Goal: Transaction & Acquisition: Purchase product/service

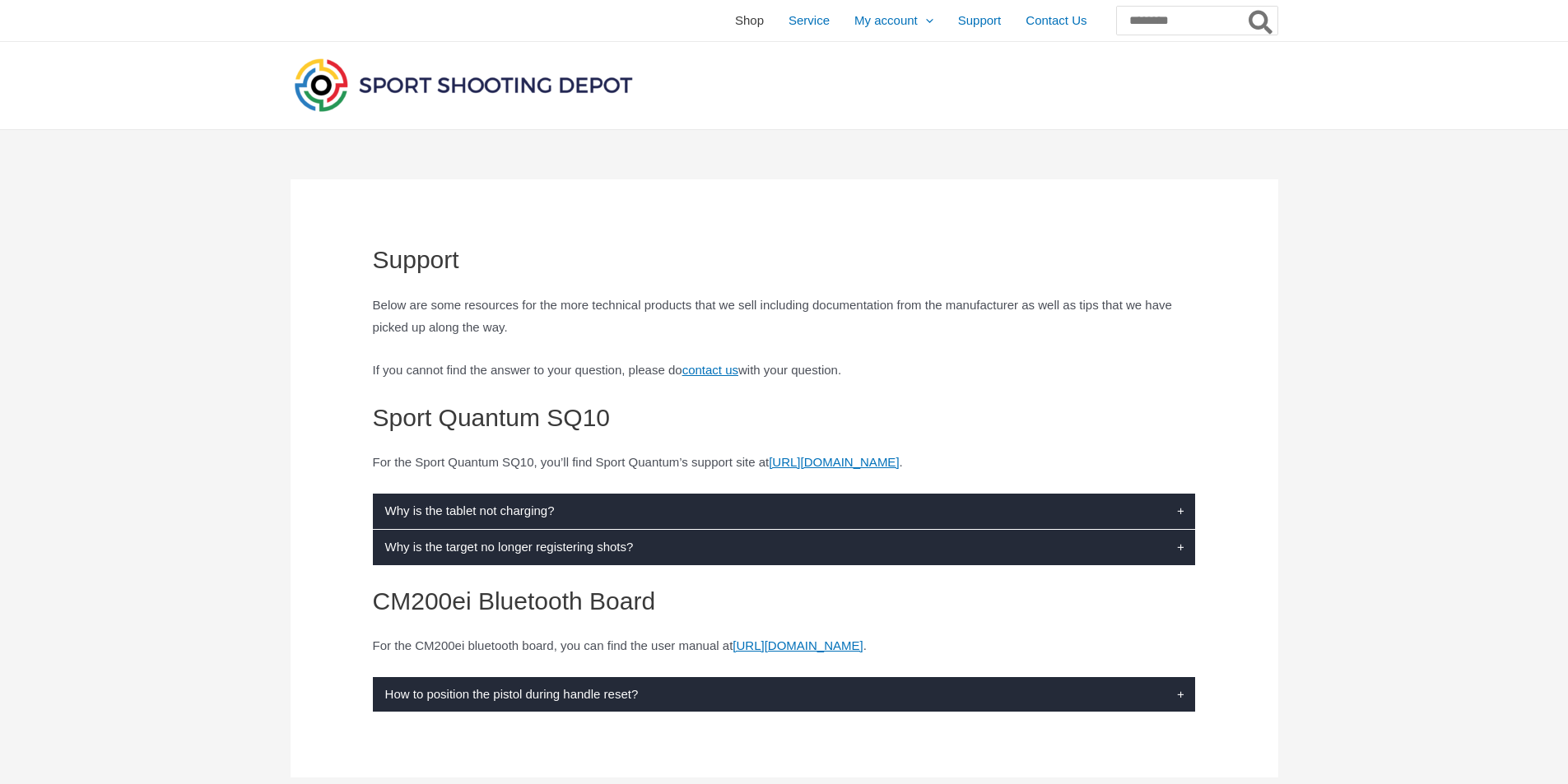
click at [735, 20] on span "Shop" at bounding box center [750, 21] width 29 height 41
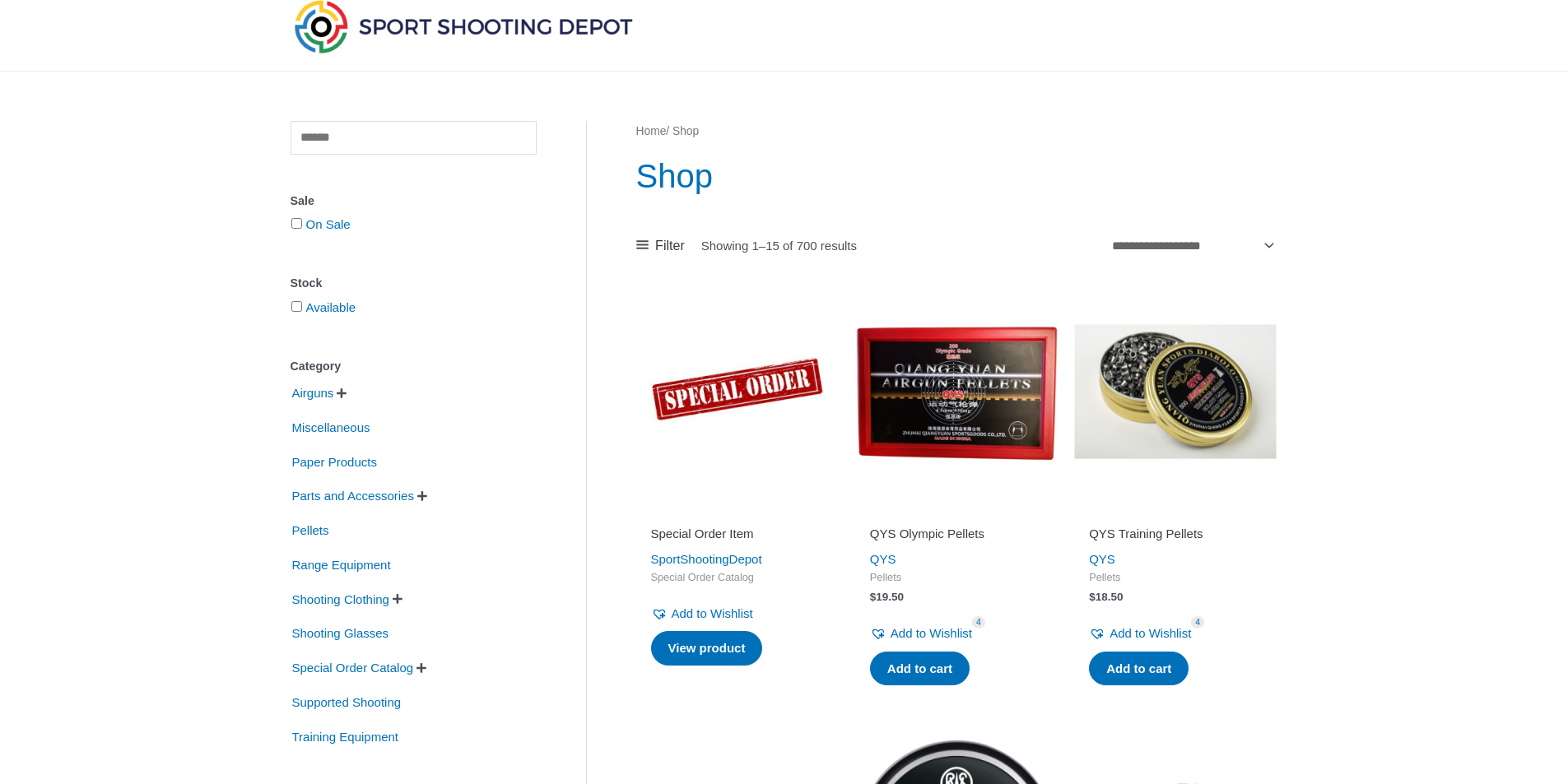
scroll to position [165, 0]
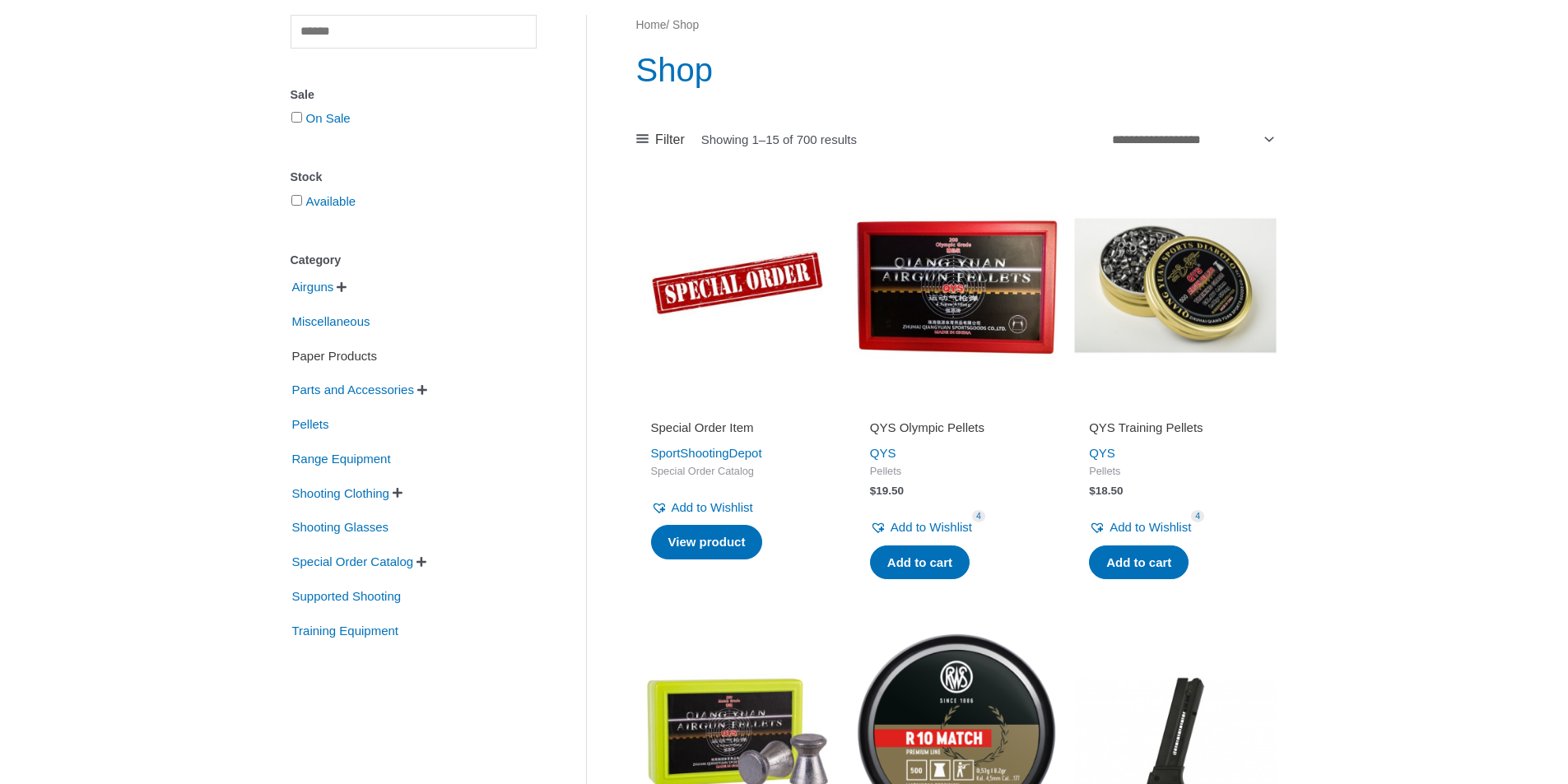
click at [352, 356] on span "Paper Products" at bounding box center [335, 356] width 88 height 28
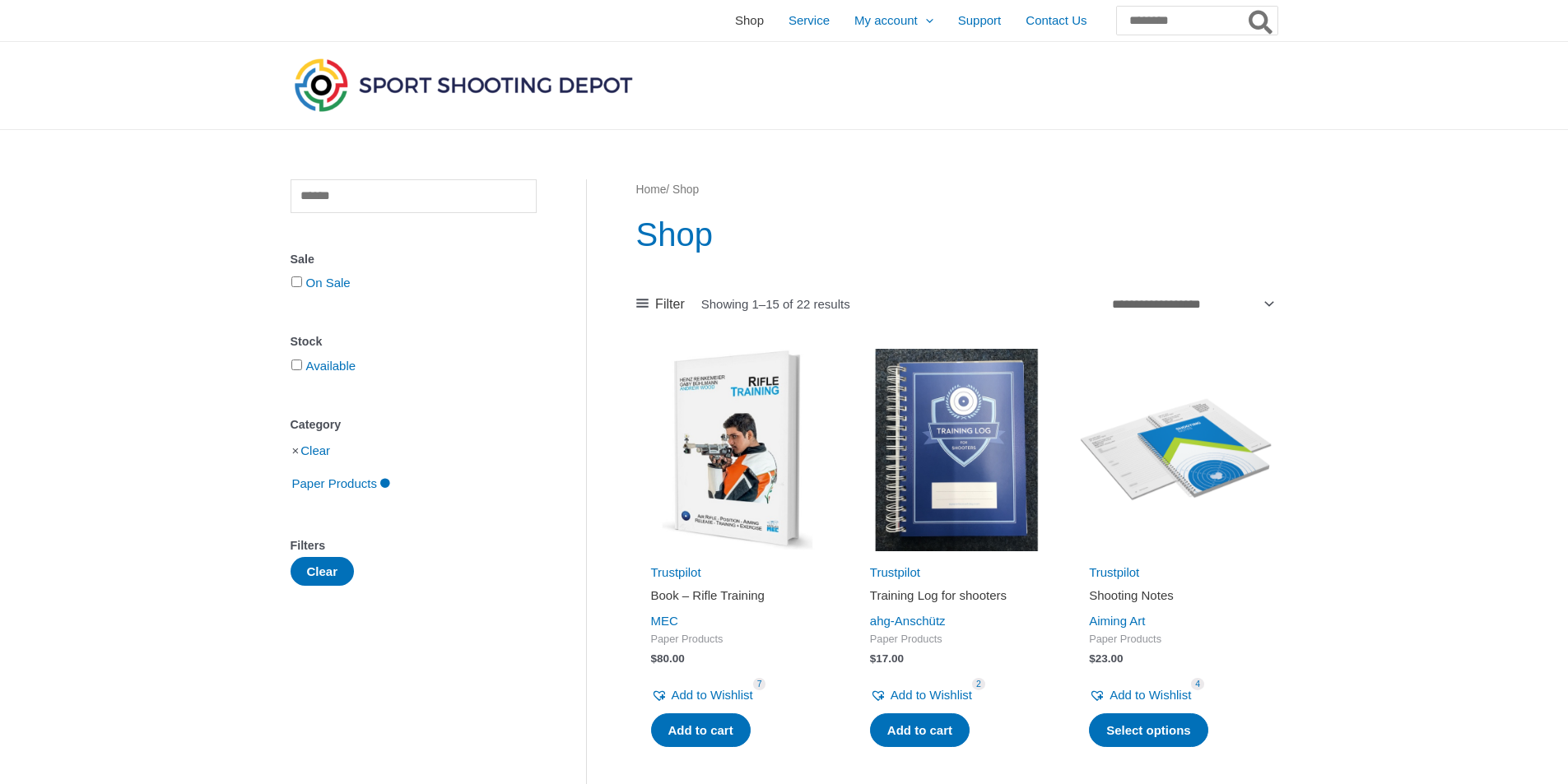
click at [735, 17] on span "Shop" at bounding box center [750, 21] width 29 height 41
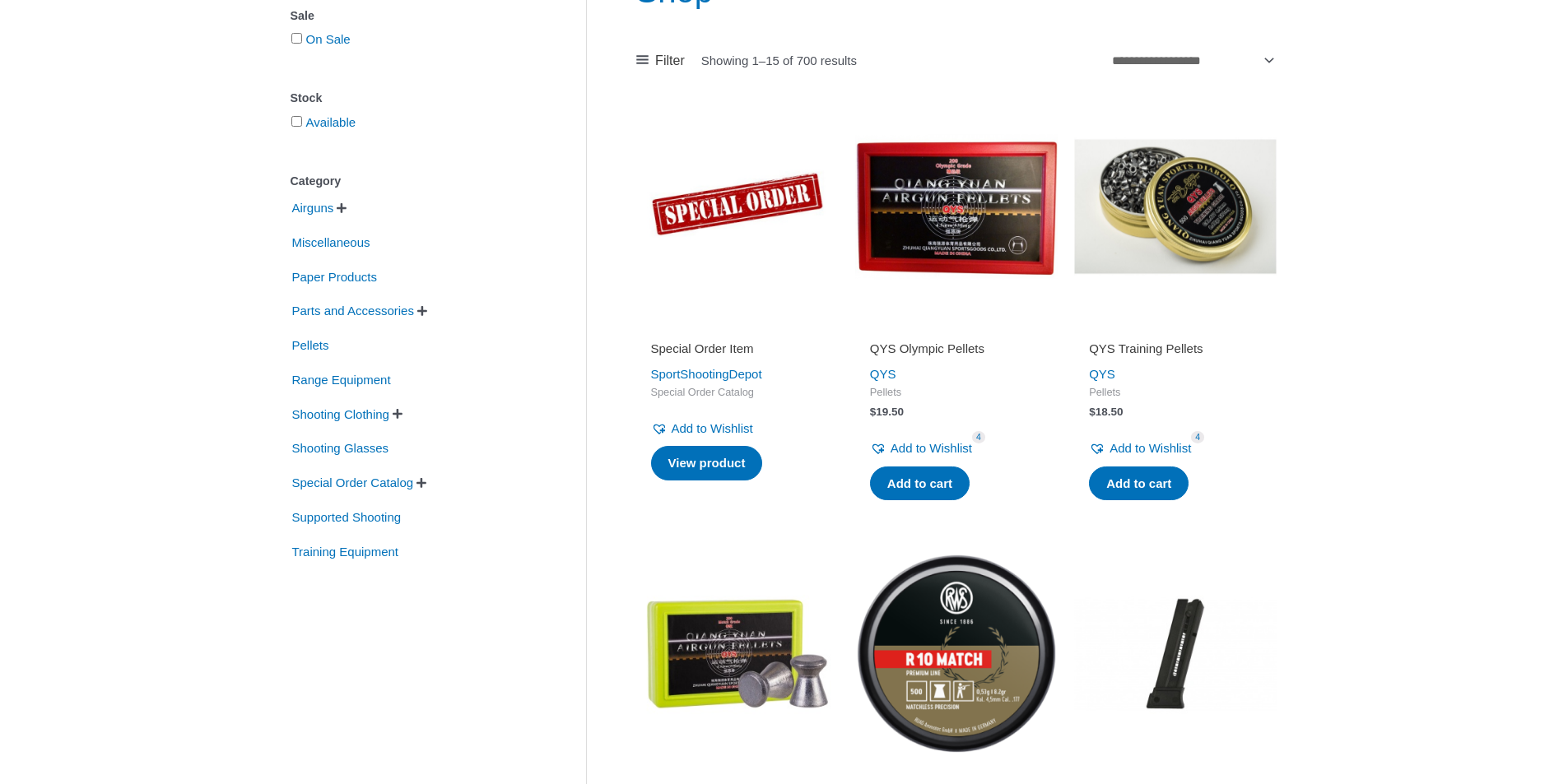
scroll to position [247, 0]
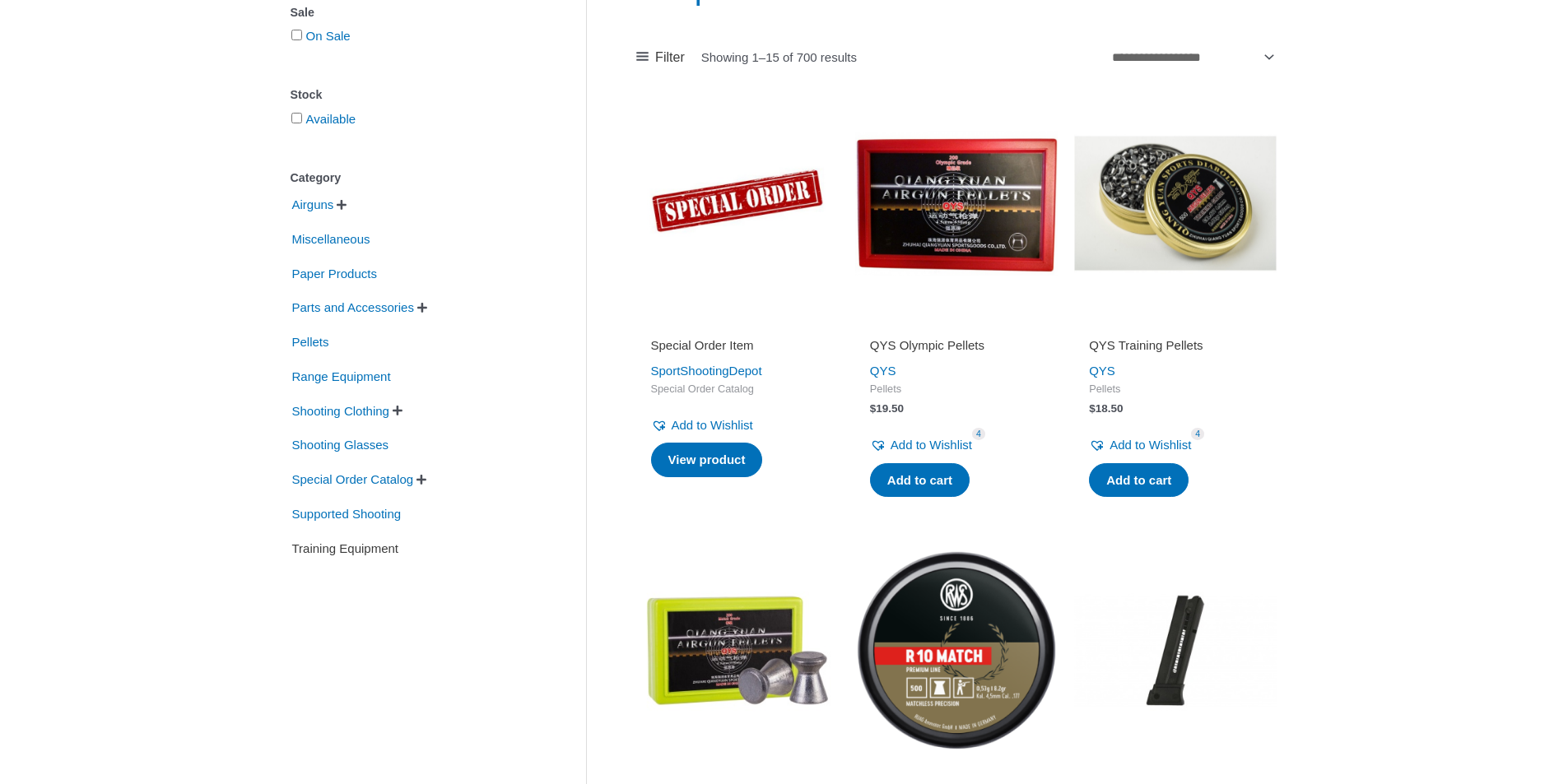
click at [365, 552] on span "Training Equipment" at bounding box center [346, 549] width 110 height 28
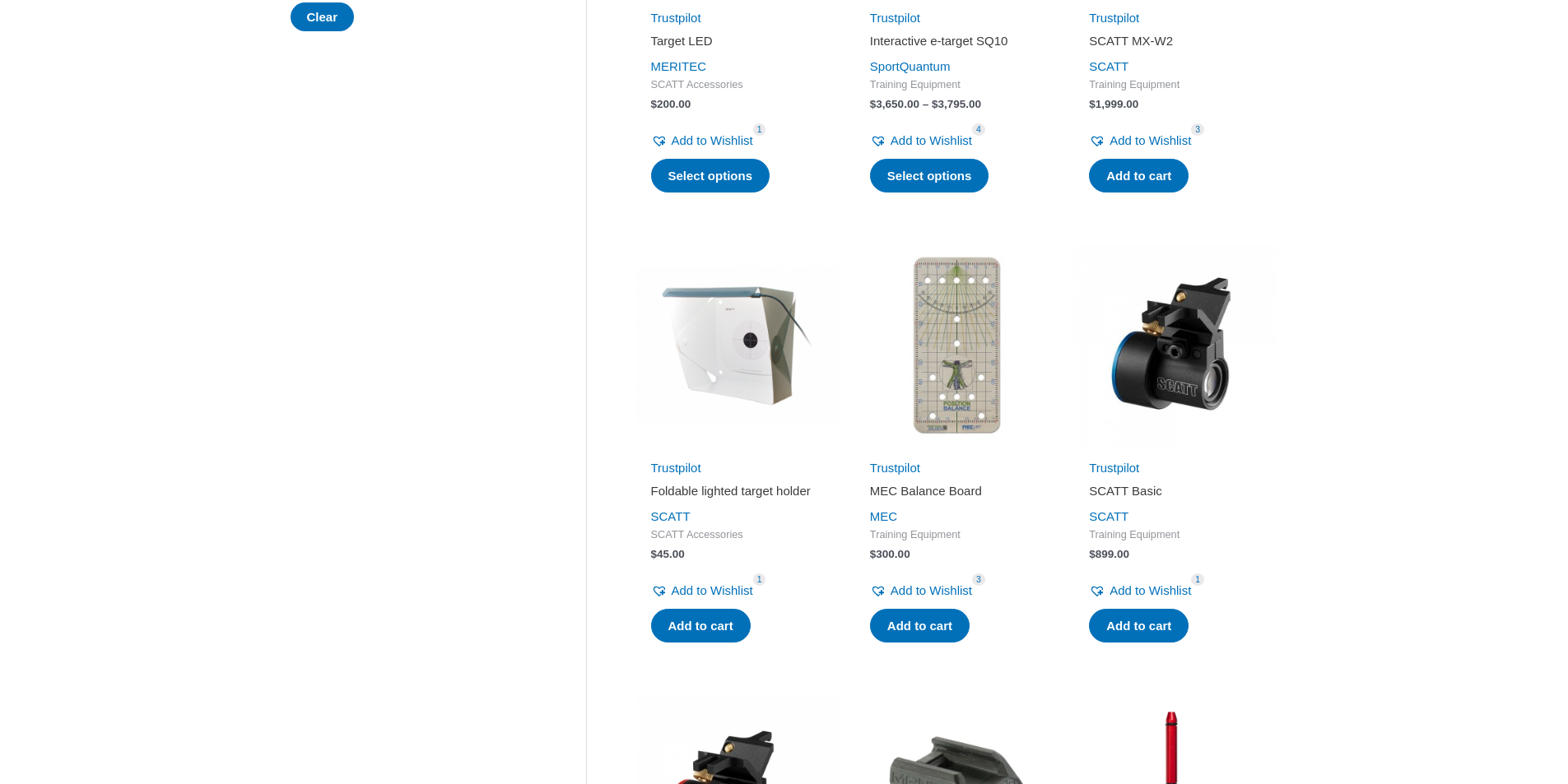
scroll to position [576, 0]
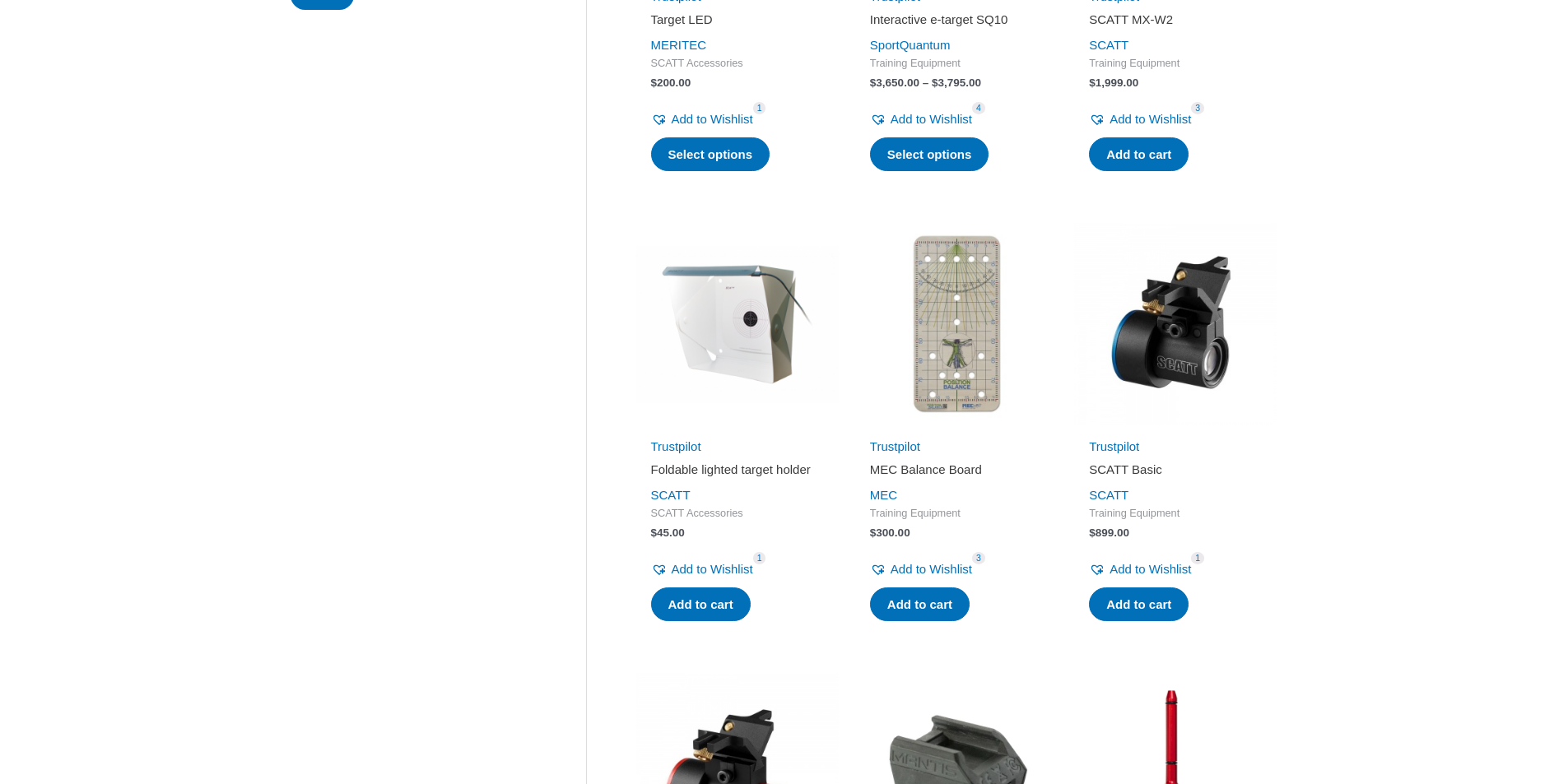
click at [956, 374] on img at bounding box center [956, 323] width 202 height 202
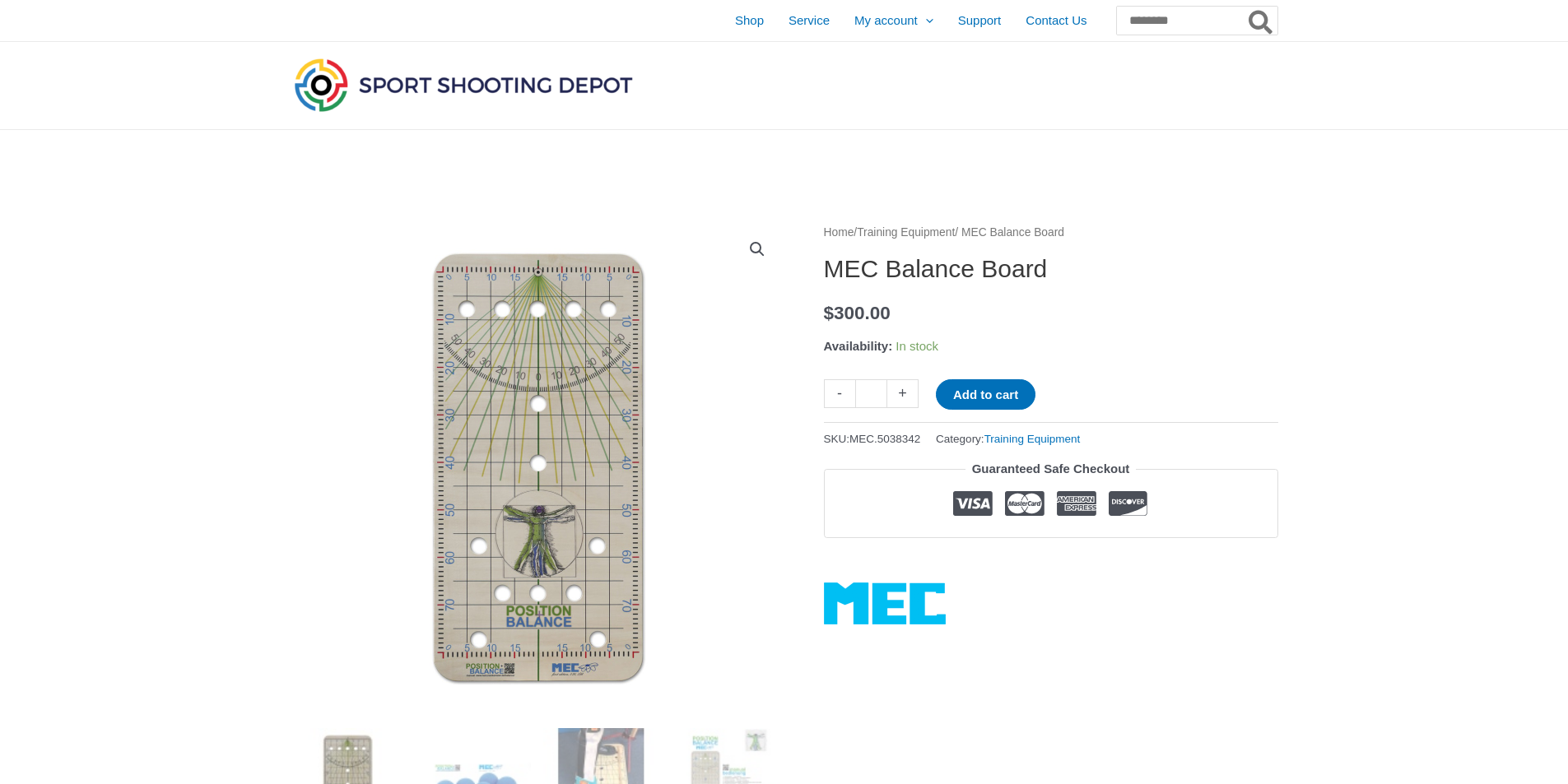
scroll to position [165, 0]
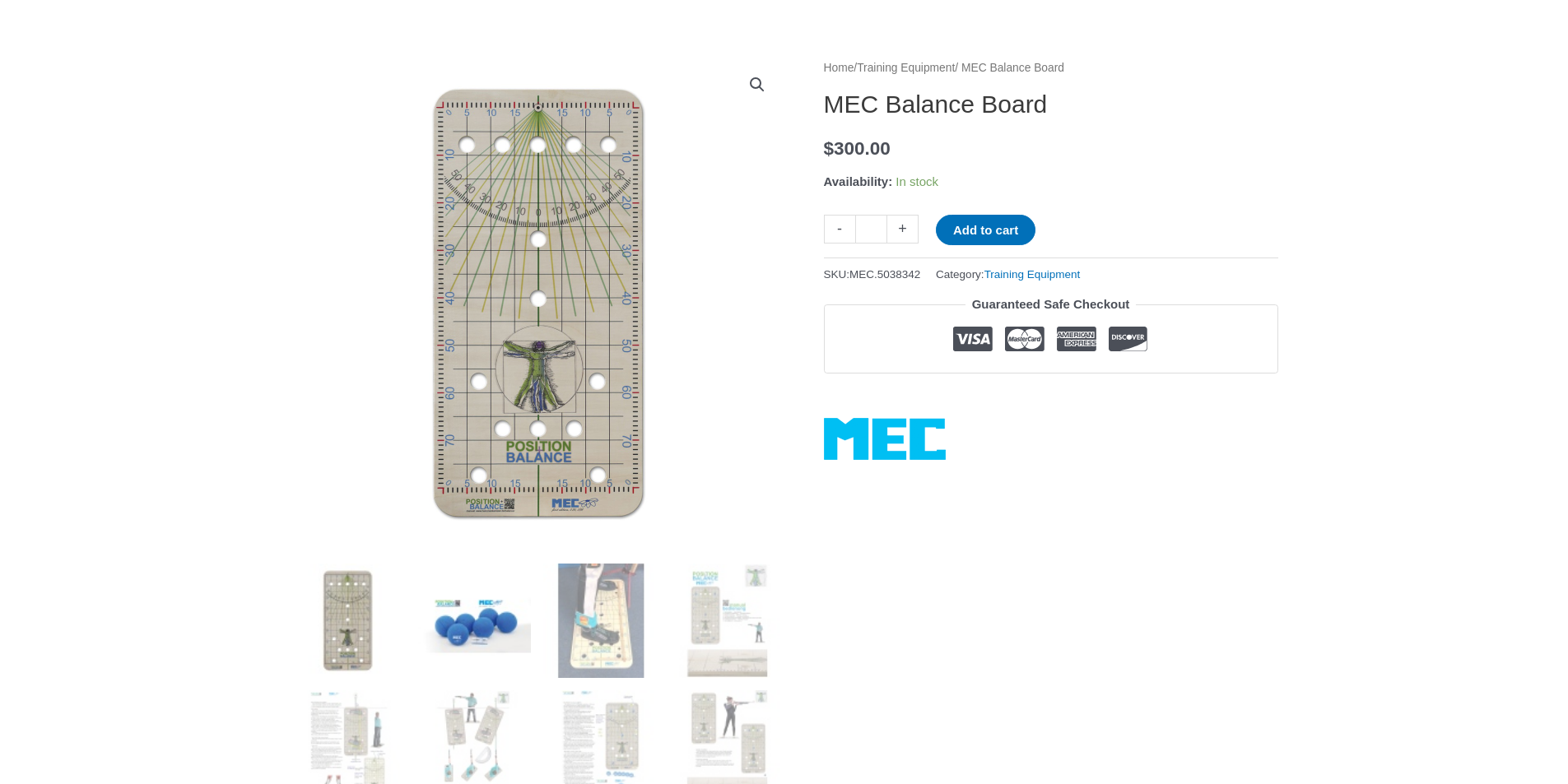
click at [487, 615] on img at bounding box center [474, 621] width 114 height 114
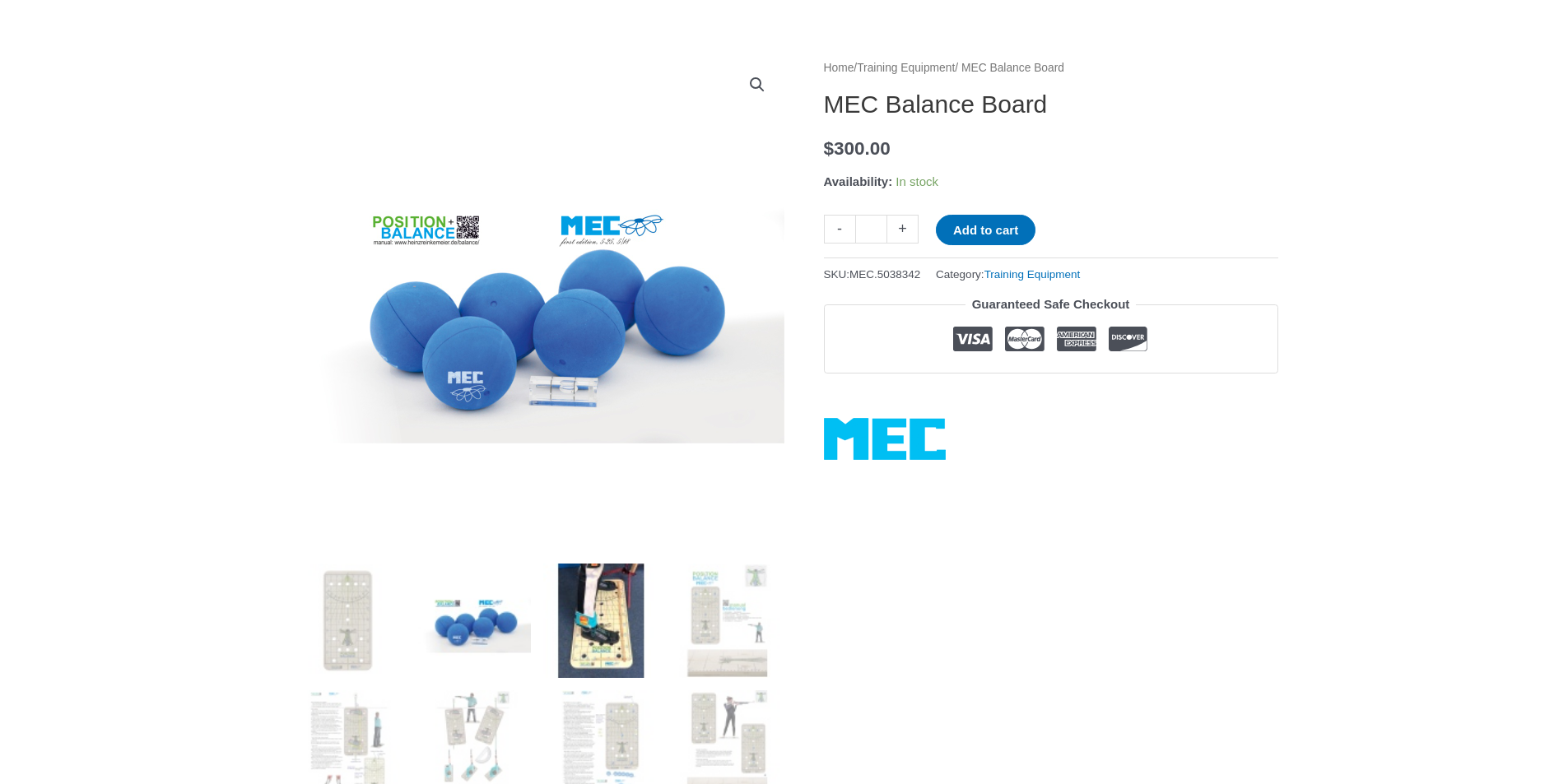
click at [606, 613] on img at bounding box center [599, 621] width 114 height 114
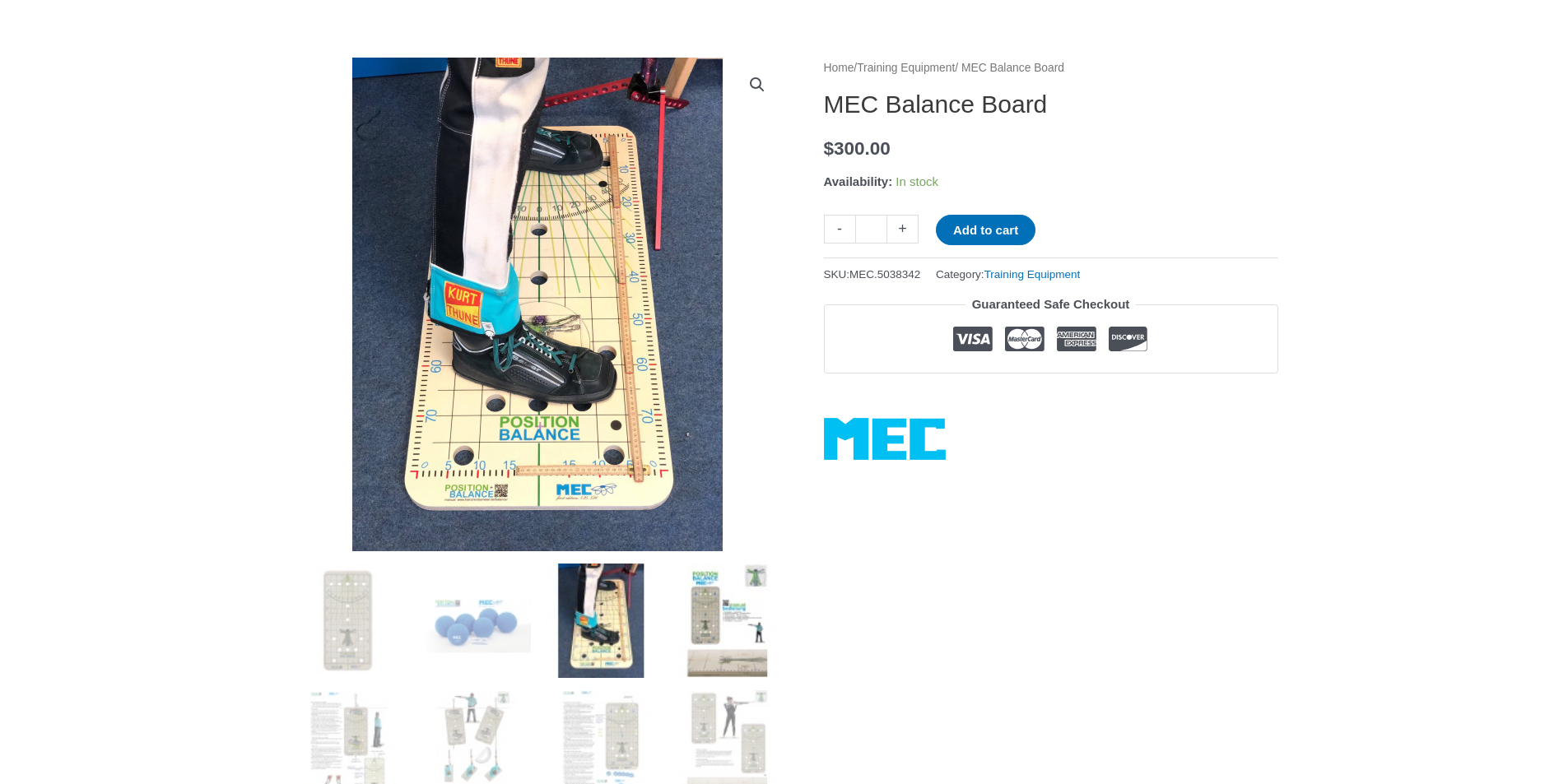
click at [735, 620] on img at bounding box center [726, 621] width 114 height 114
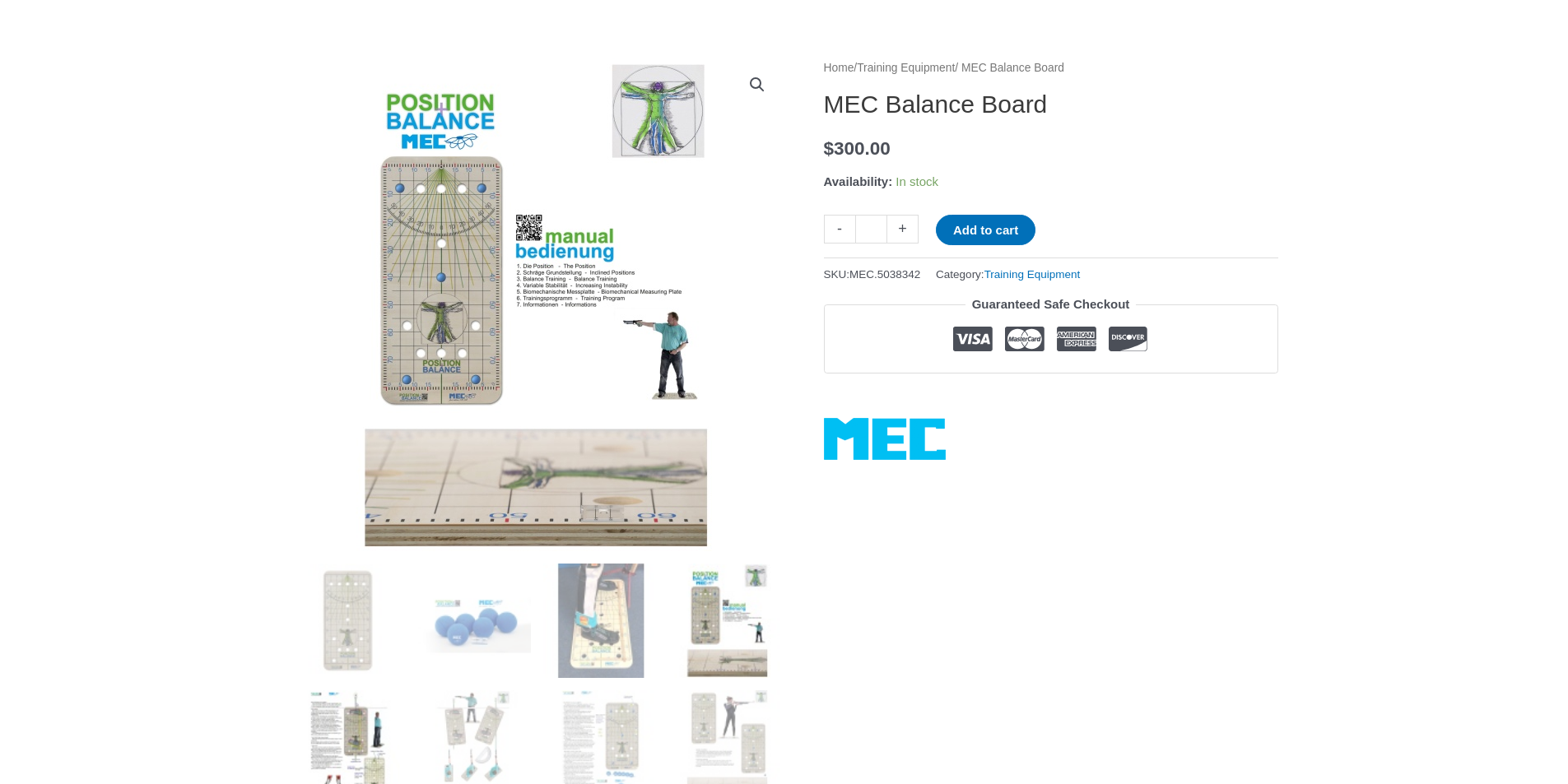
click at [356, 732] on img at bounding box center [348, 747] width 114 height 114
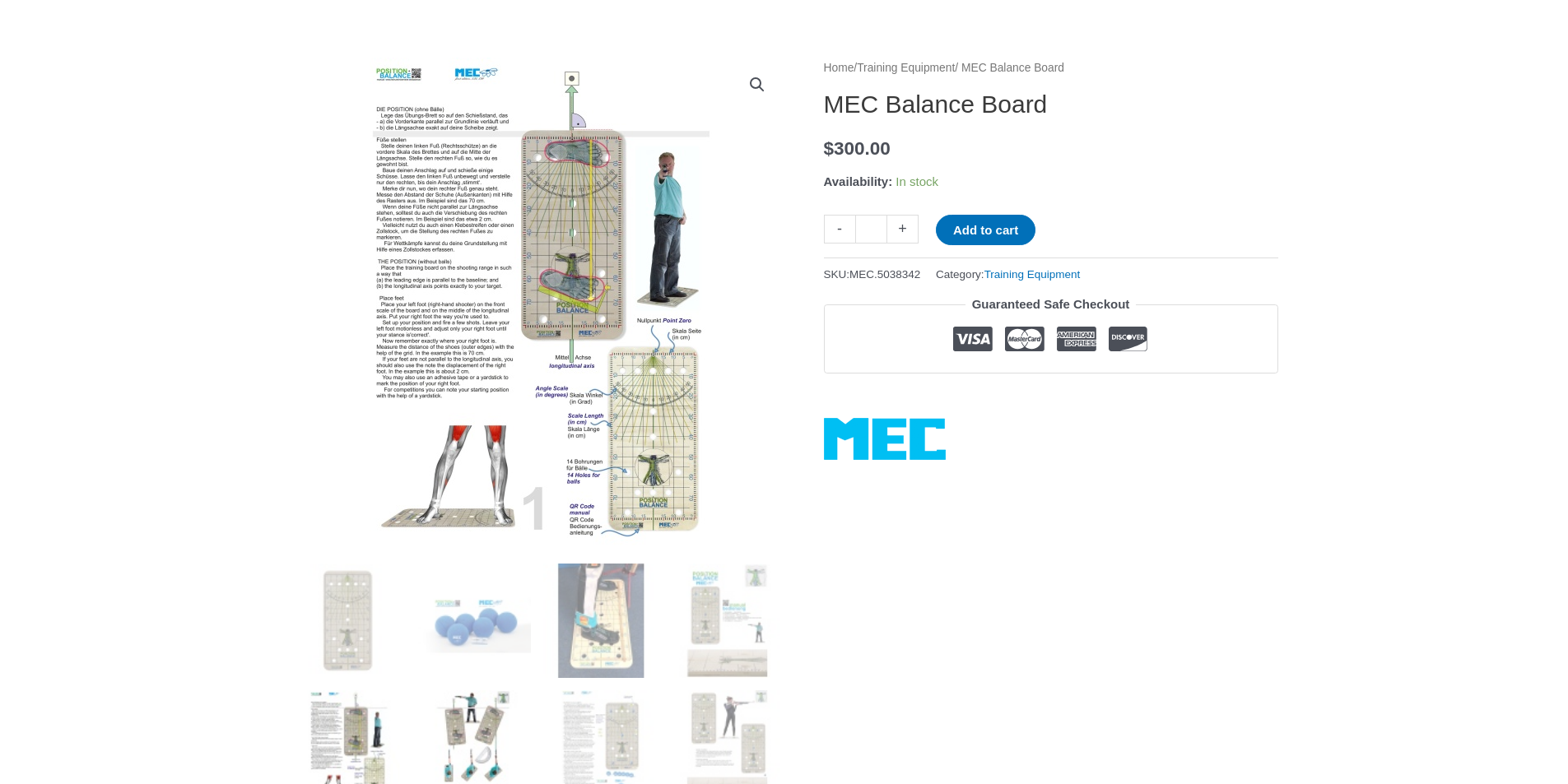
click at [475, 727] on img at bounding box center [474, 747] width 114 height 114
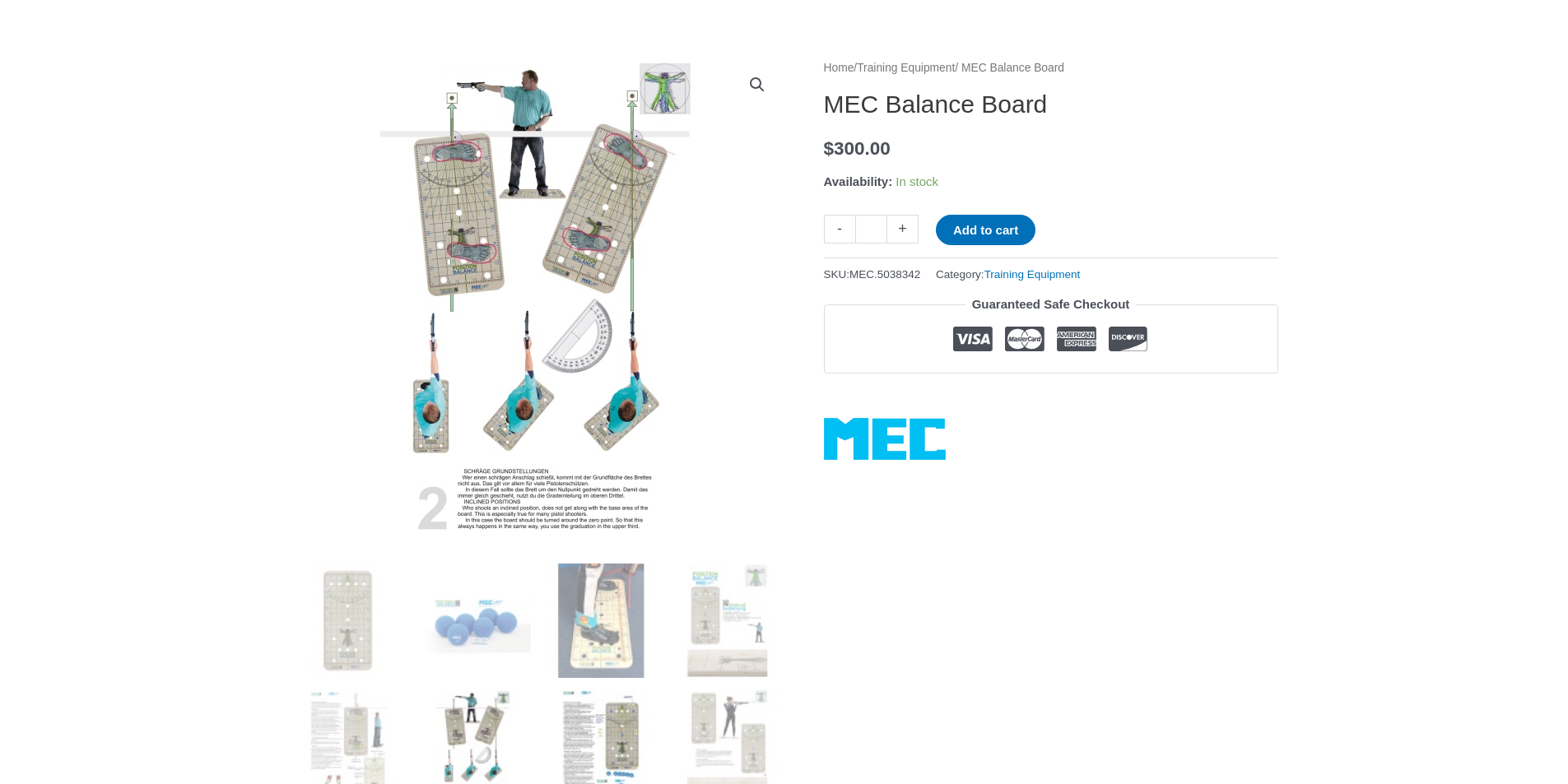
click at [611, 729] on img at bounding box center [599, 747] width 114 height 114
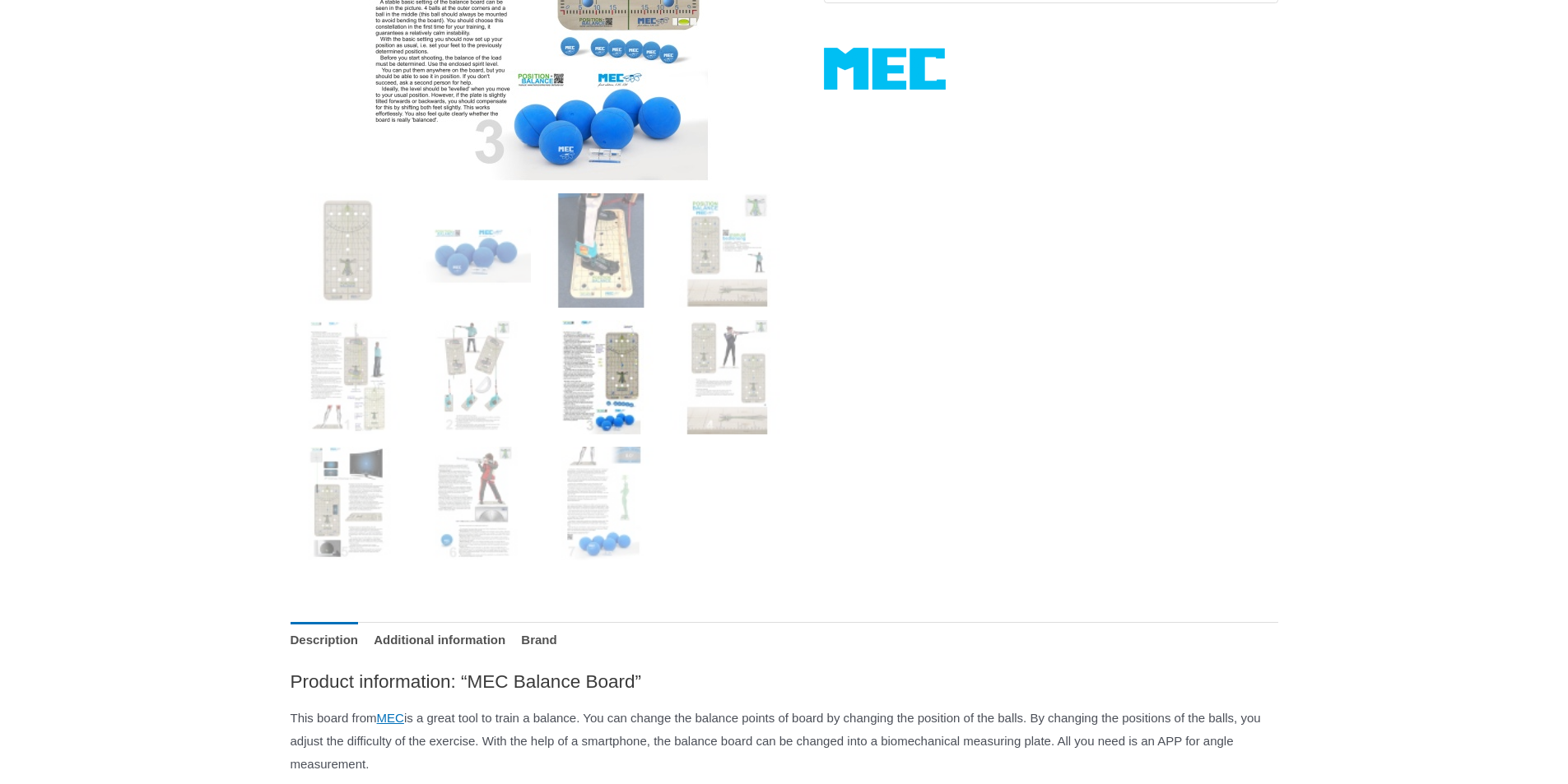
scroll to position [576, 0]
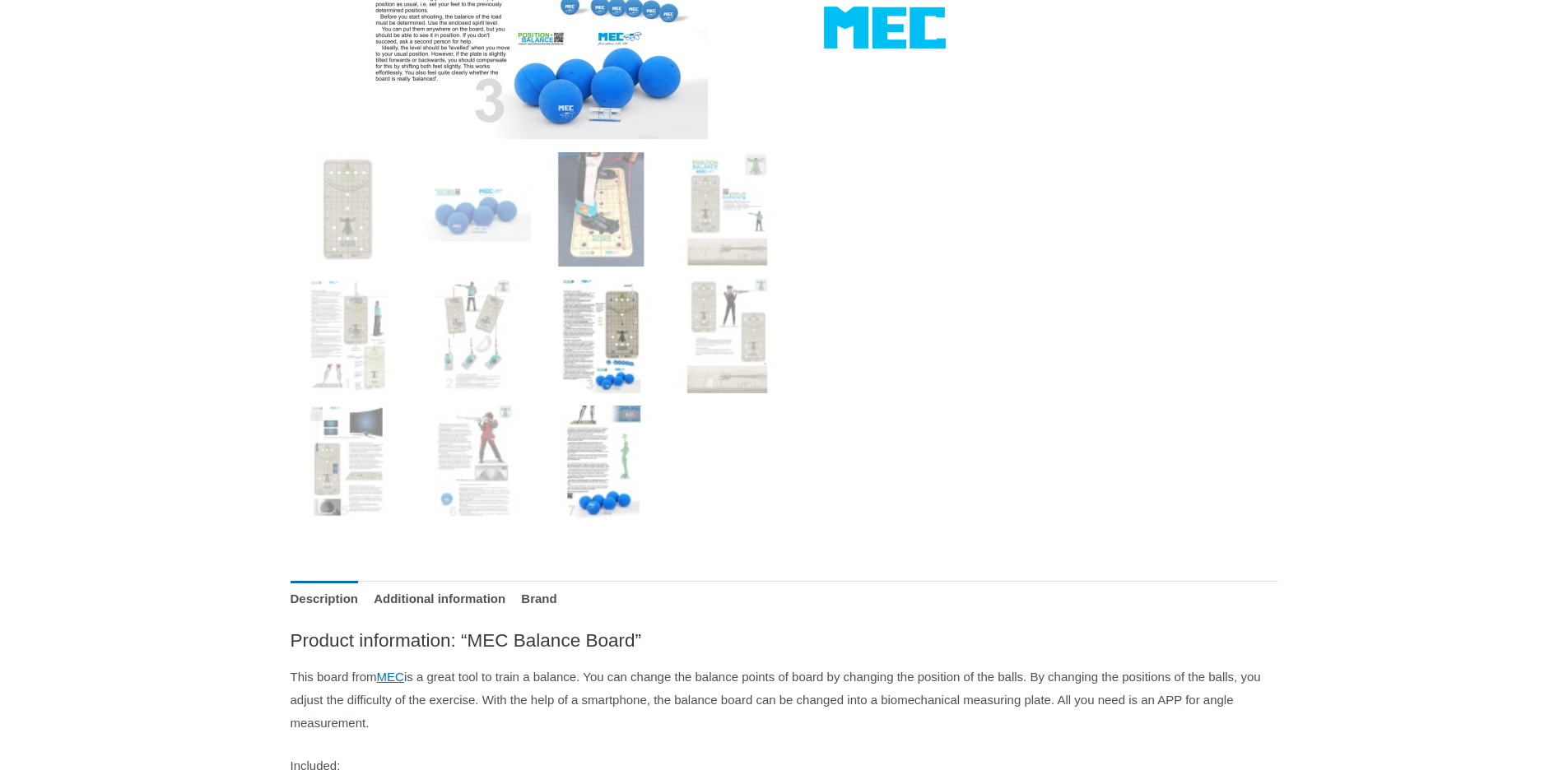
click at [580, 444] on img at bounding box center [599, 463] width 114 height 114
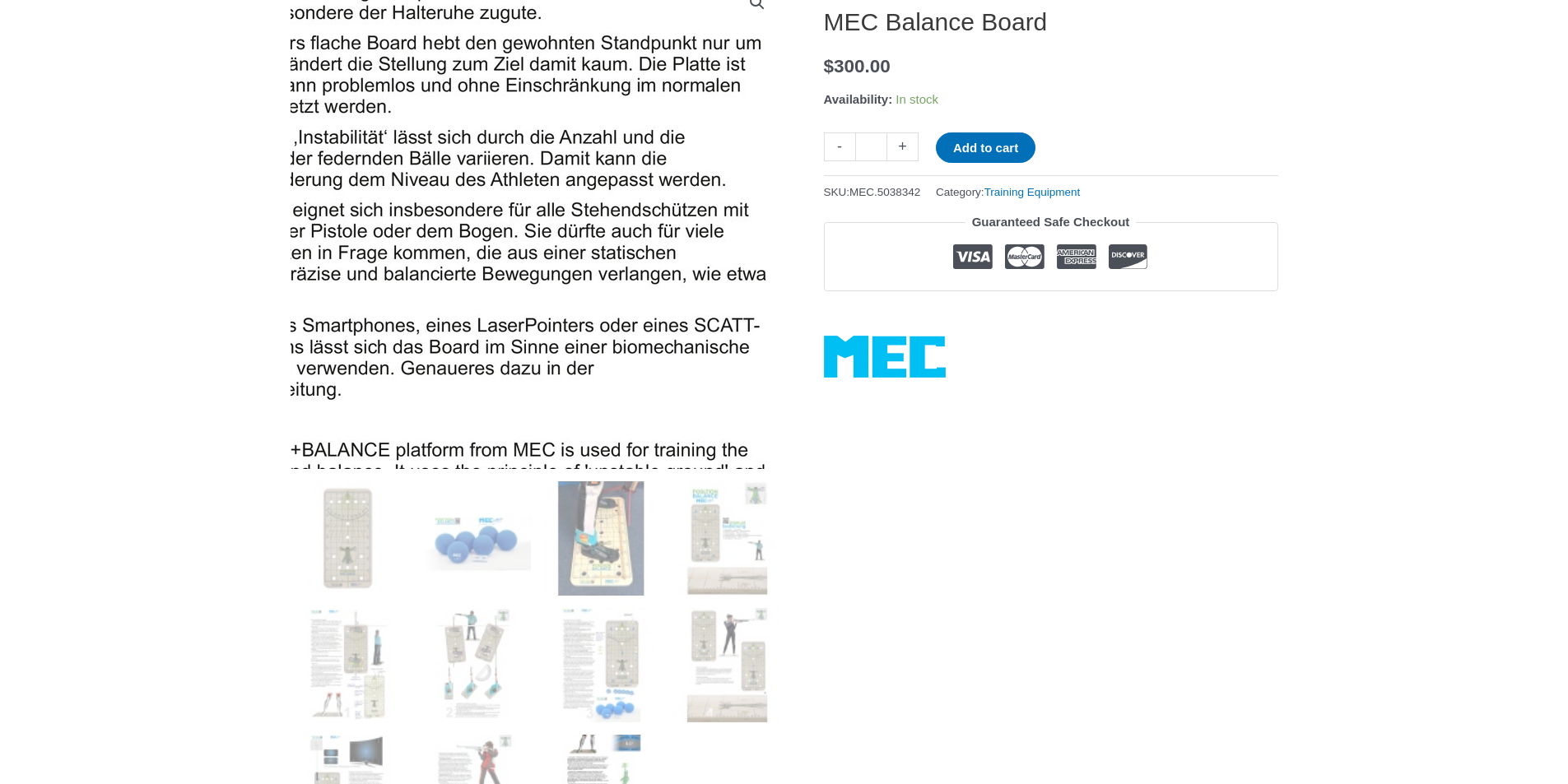
scroll to position [165, 0]
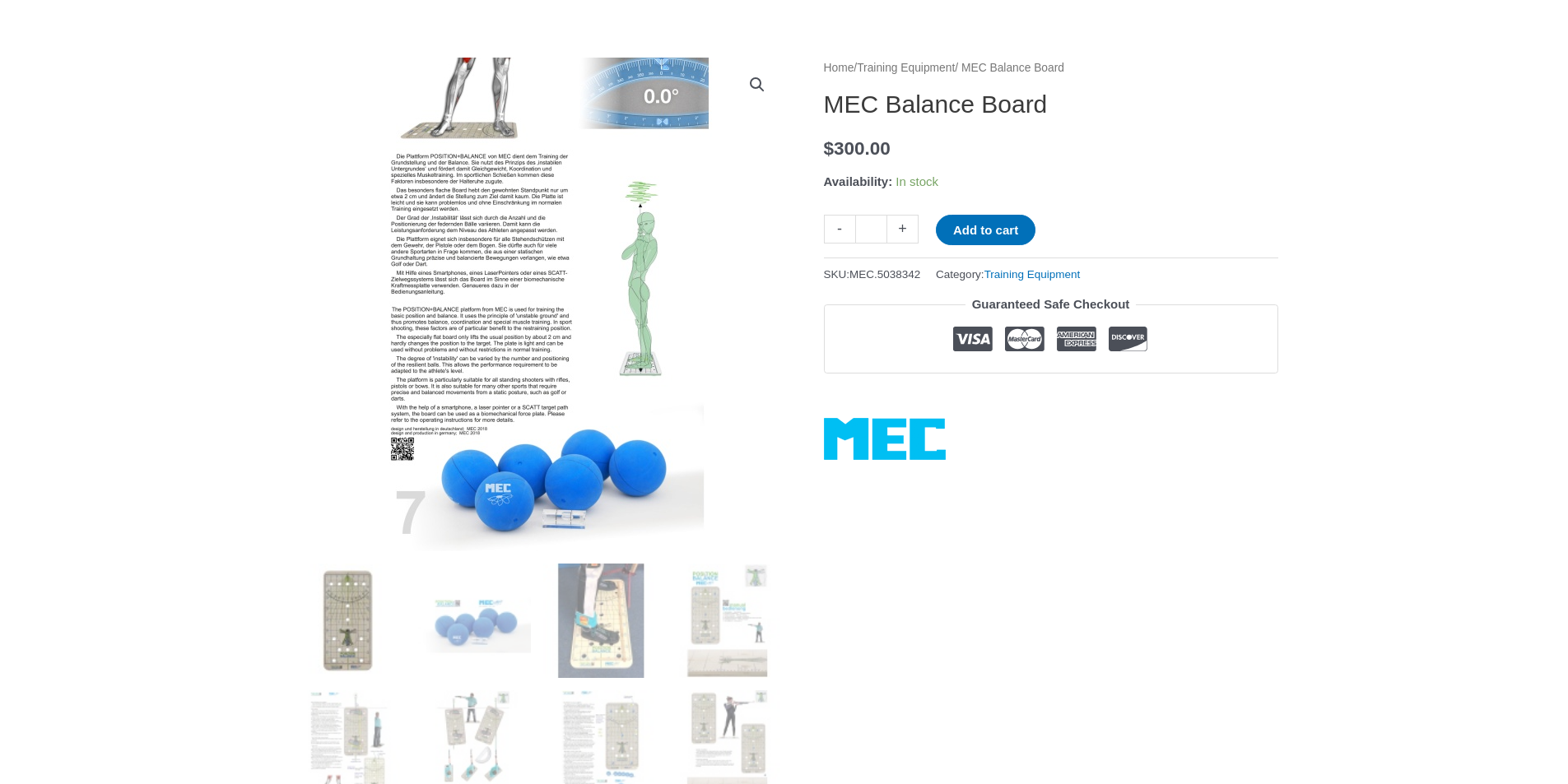
click at [355, 619] on img at bounding box center [348, 621] width 114 height 114
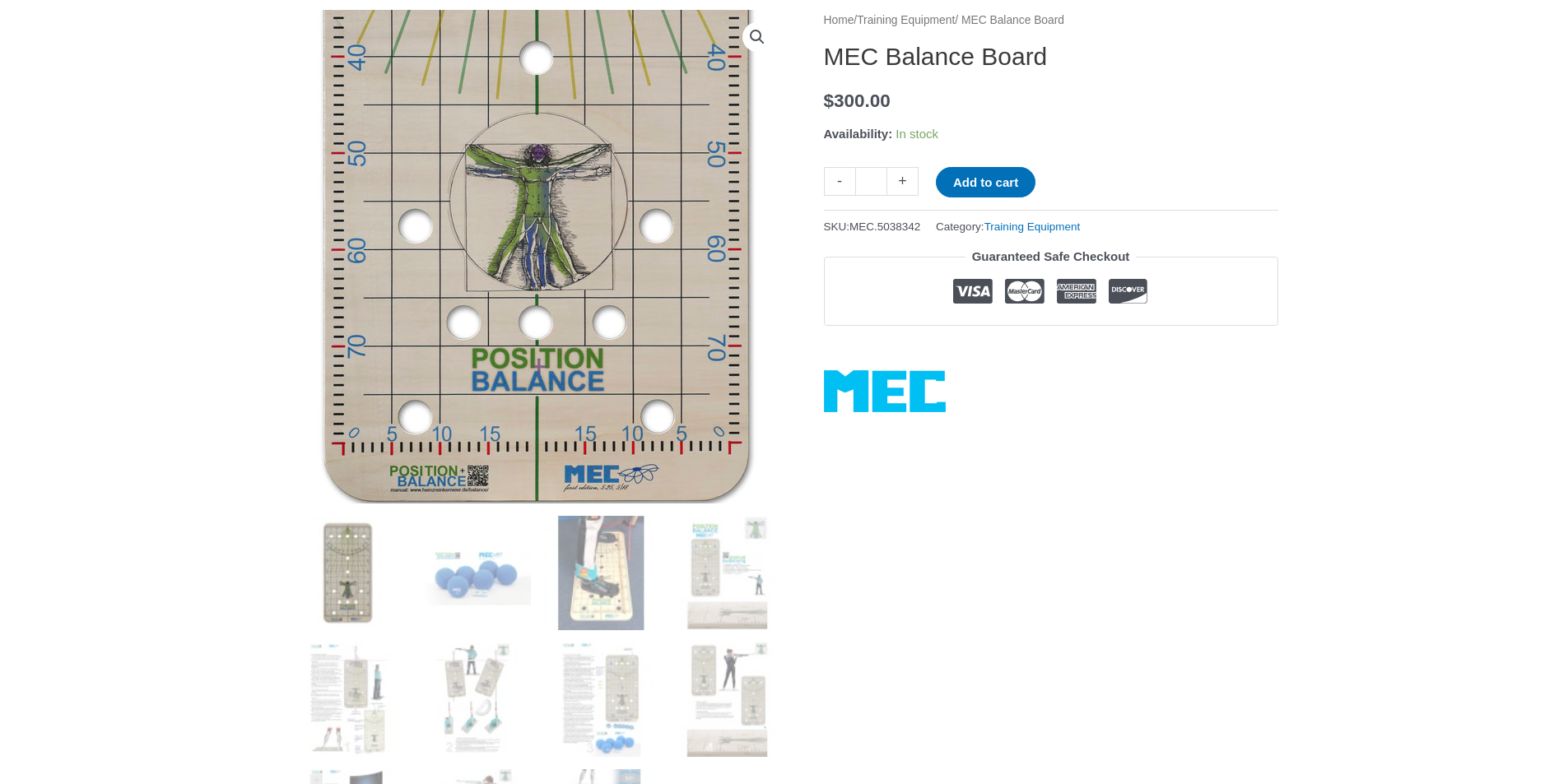
scroll to position [247, 0]
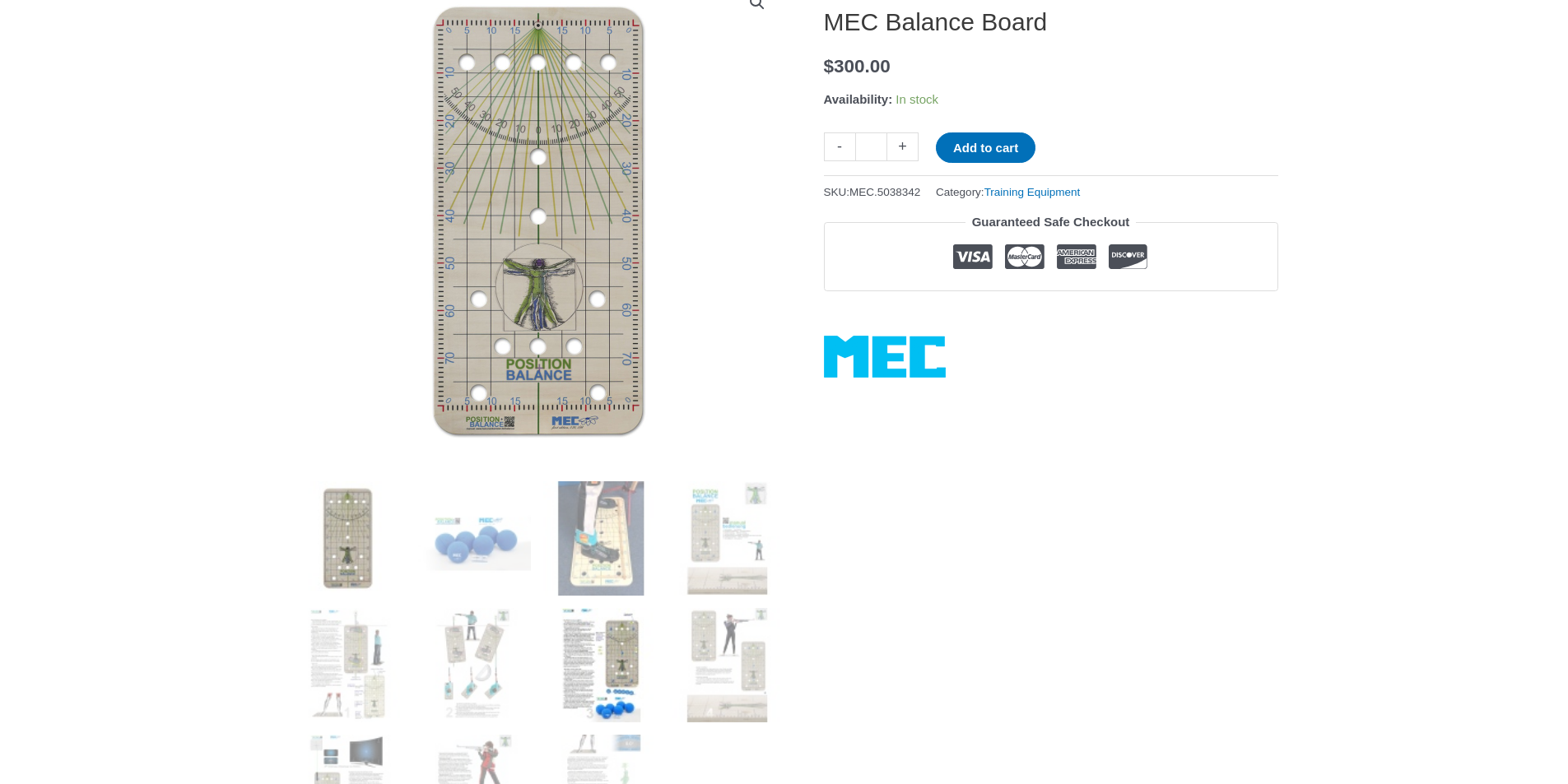
click at [606, 682] on img at bounding box center [599, 665] width 114 height 114
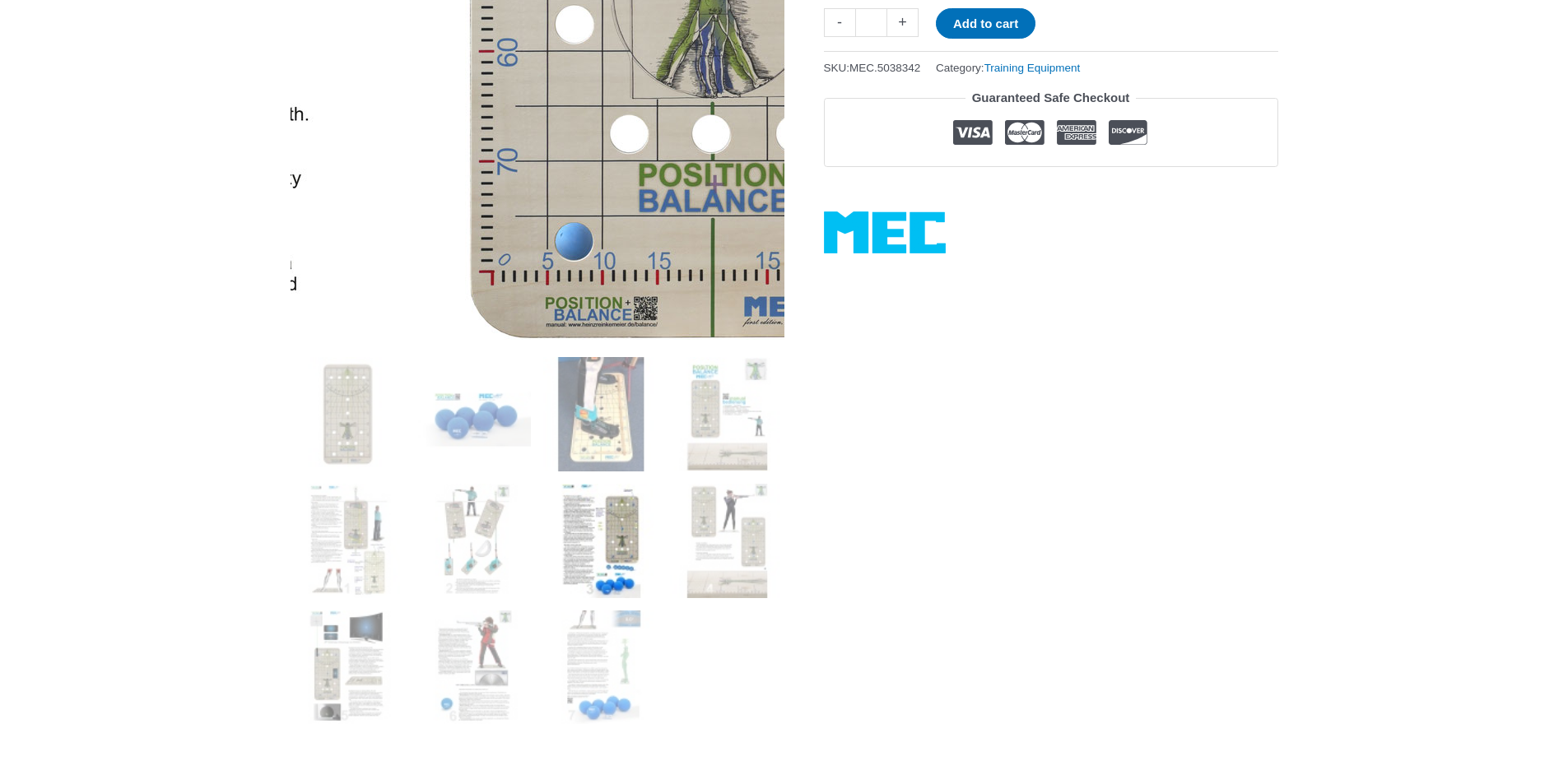
scroll to position [412, 0]
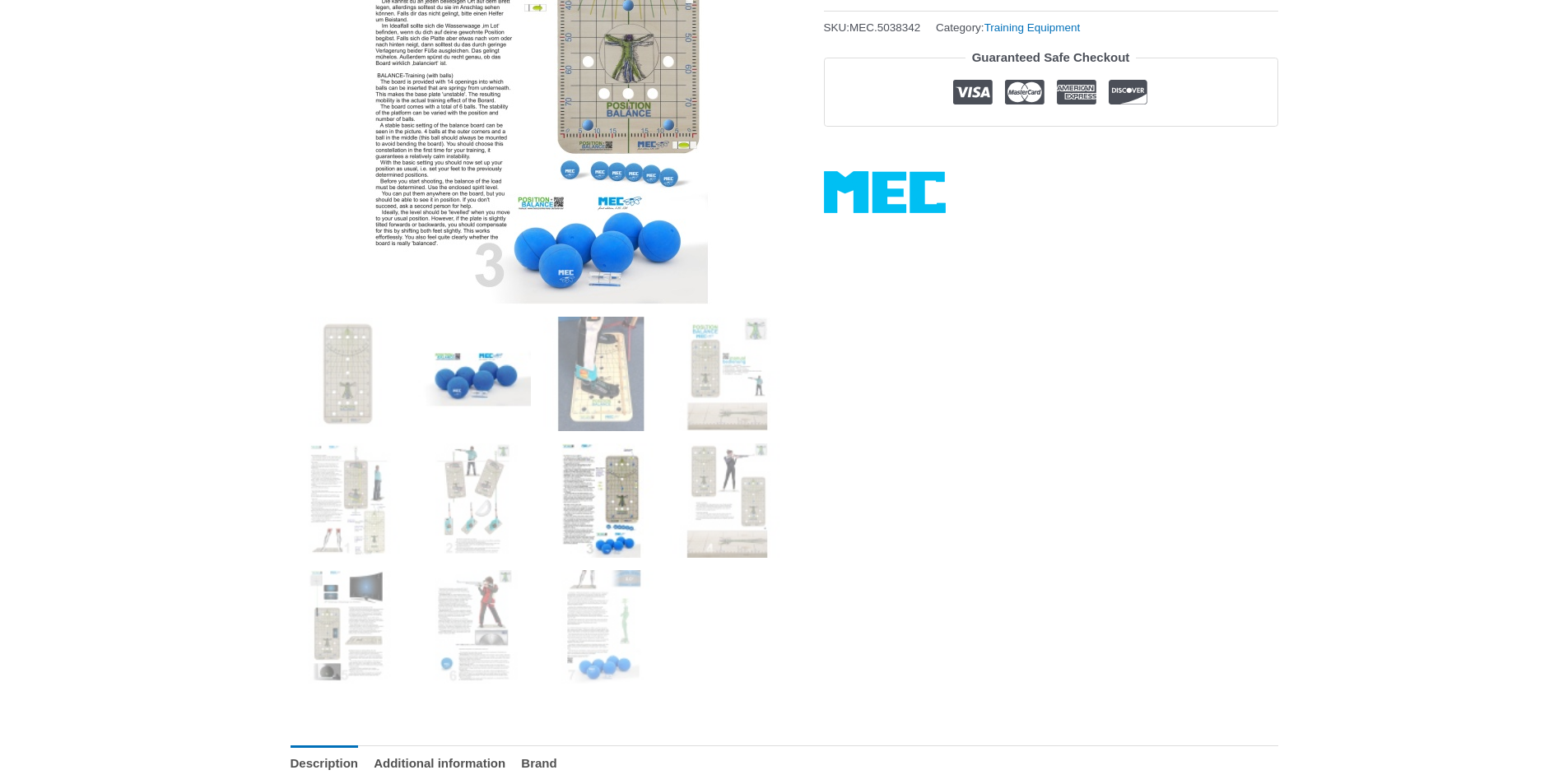
click at [479, 383] on img at bounding box center [474, 374] width 114 height 114
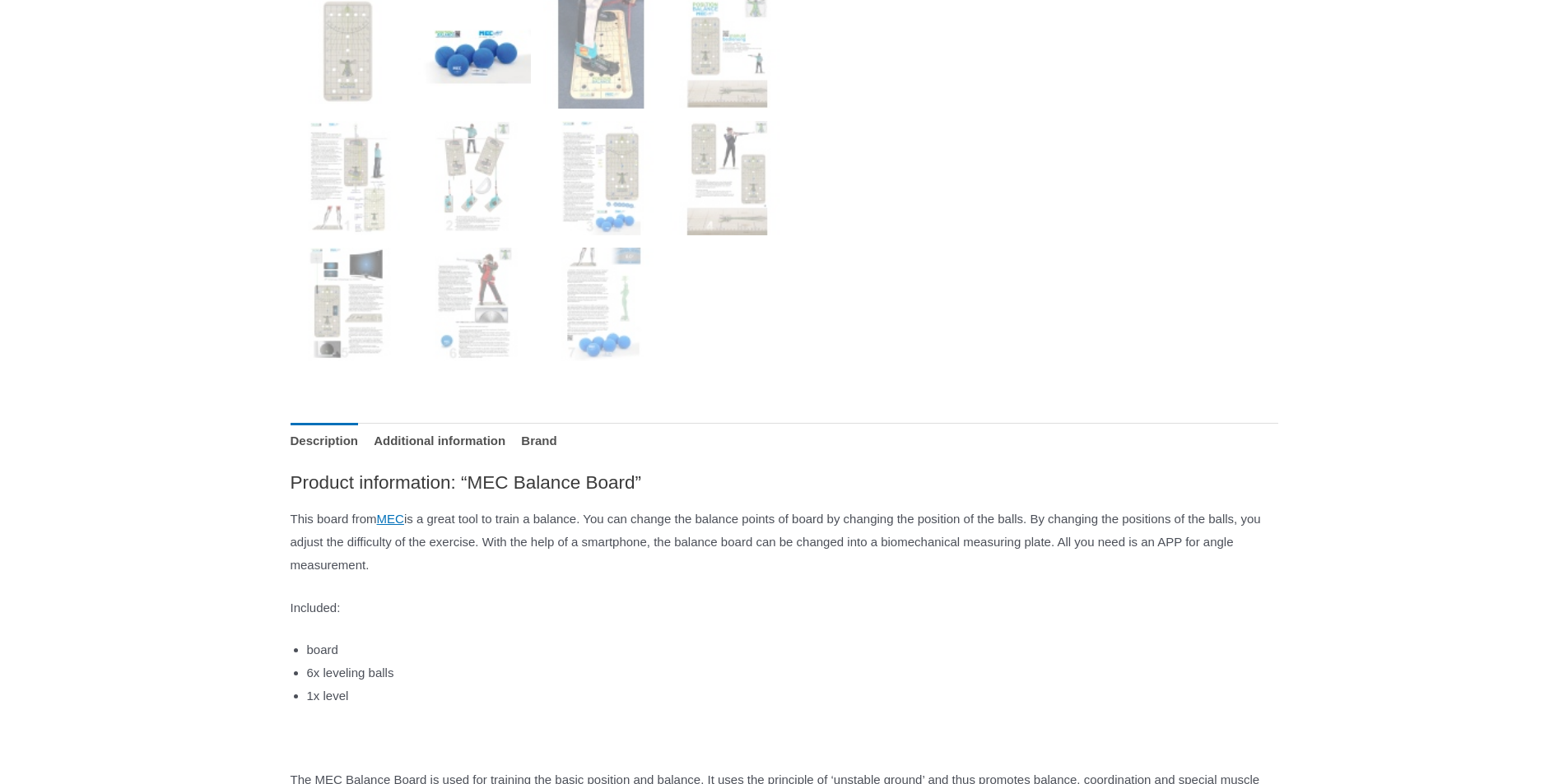
scroll to position [741, 0]
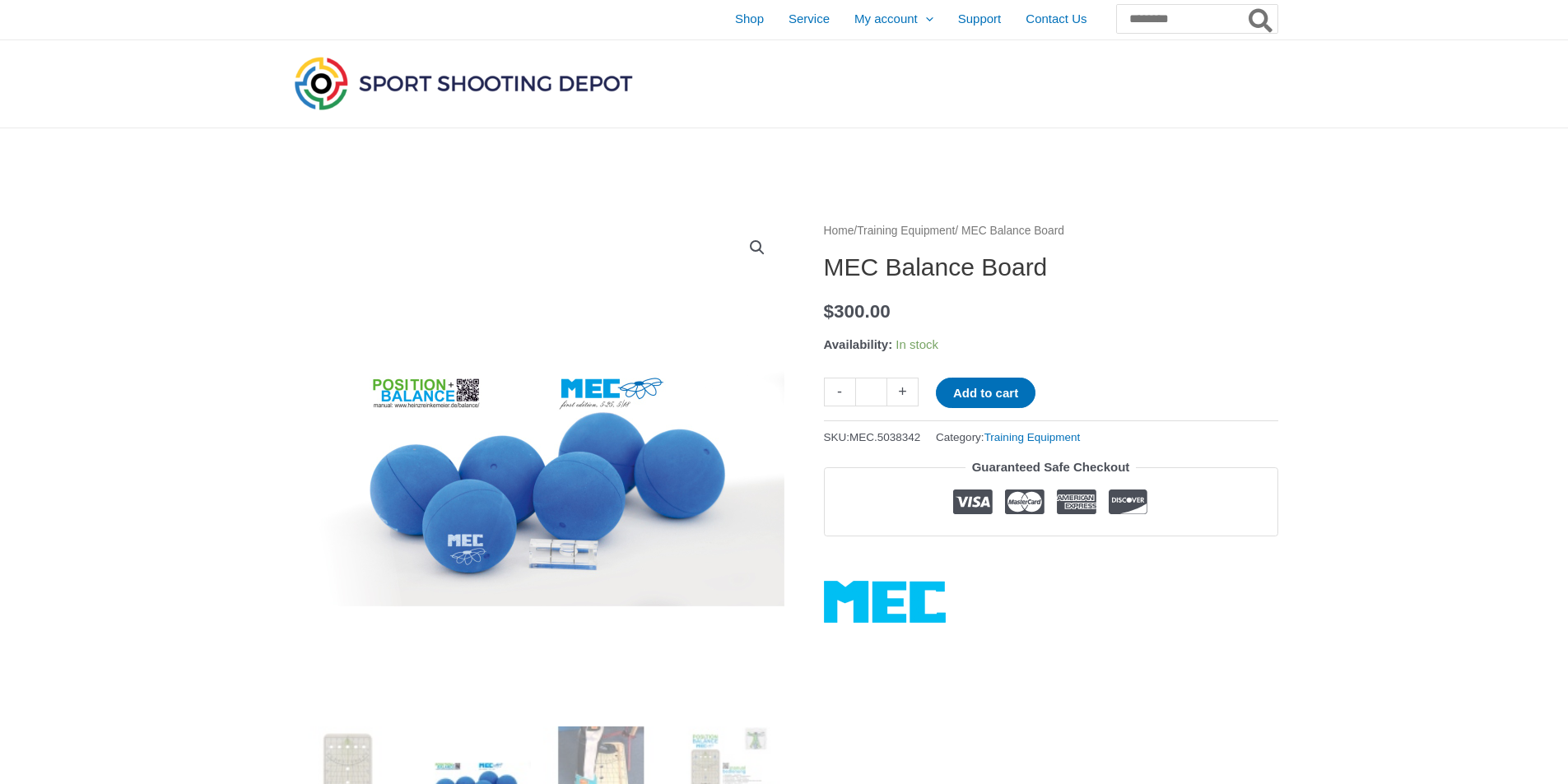
scroll to position [0, 0]
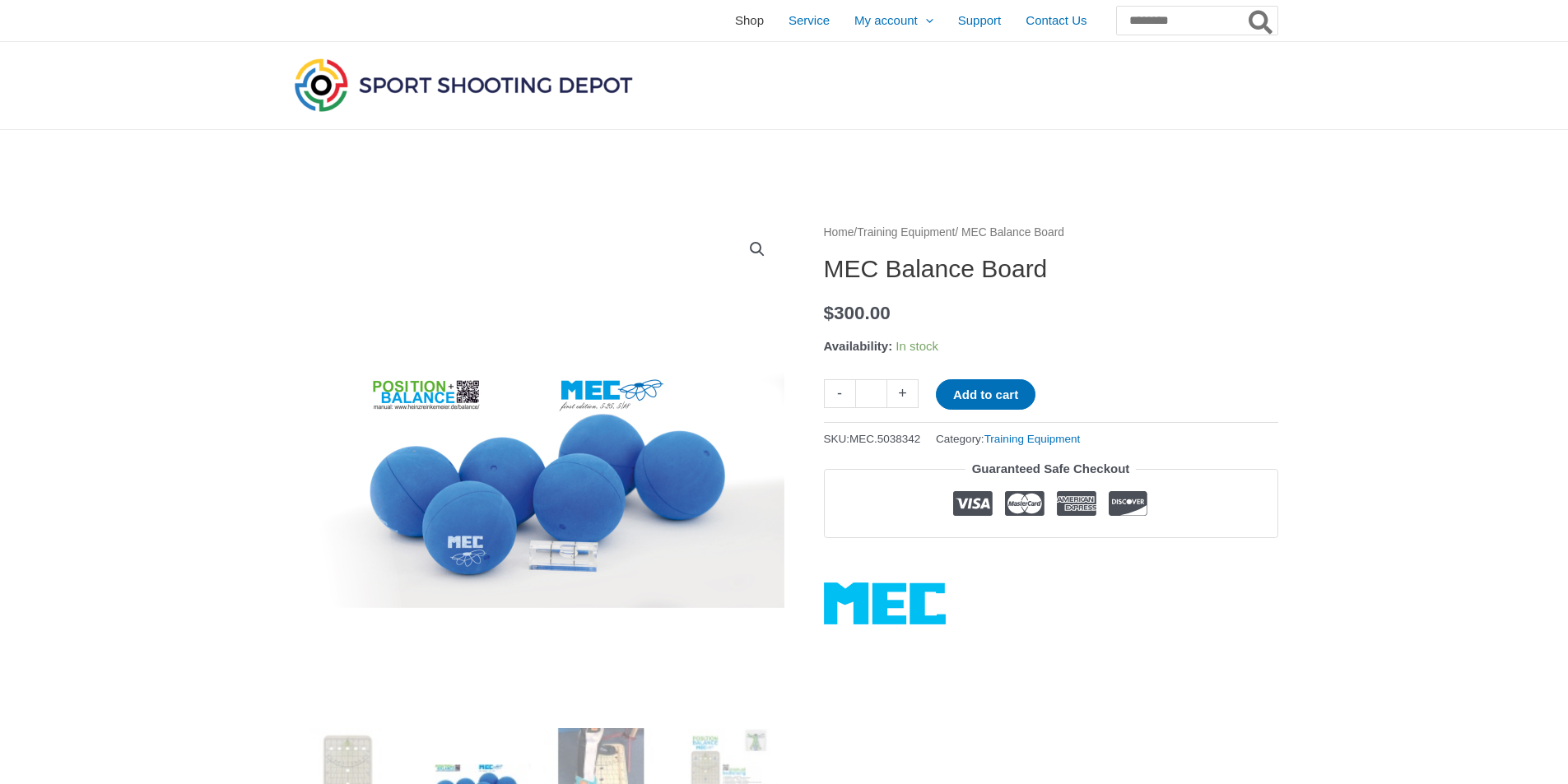
click at [735, 21] on span "Shop" at bounding box center [750, 21] width 29 height 41
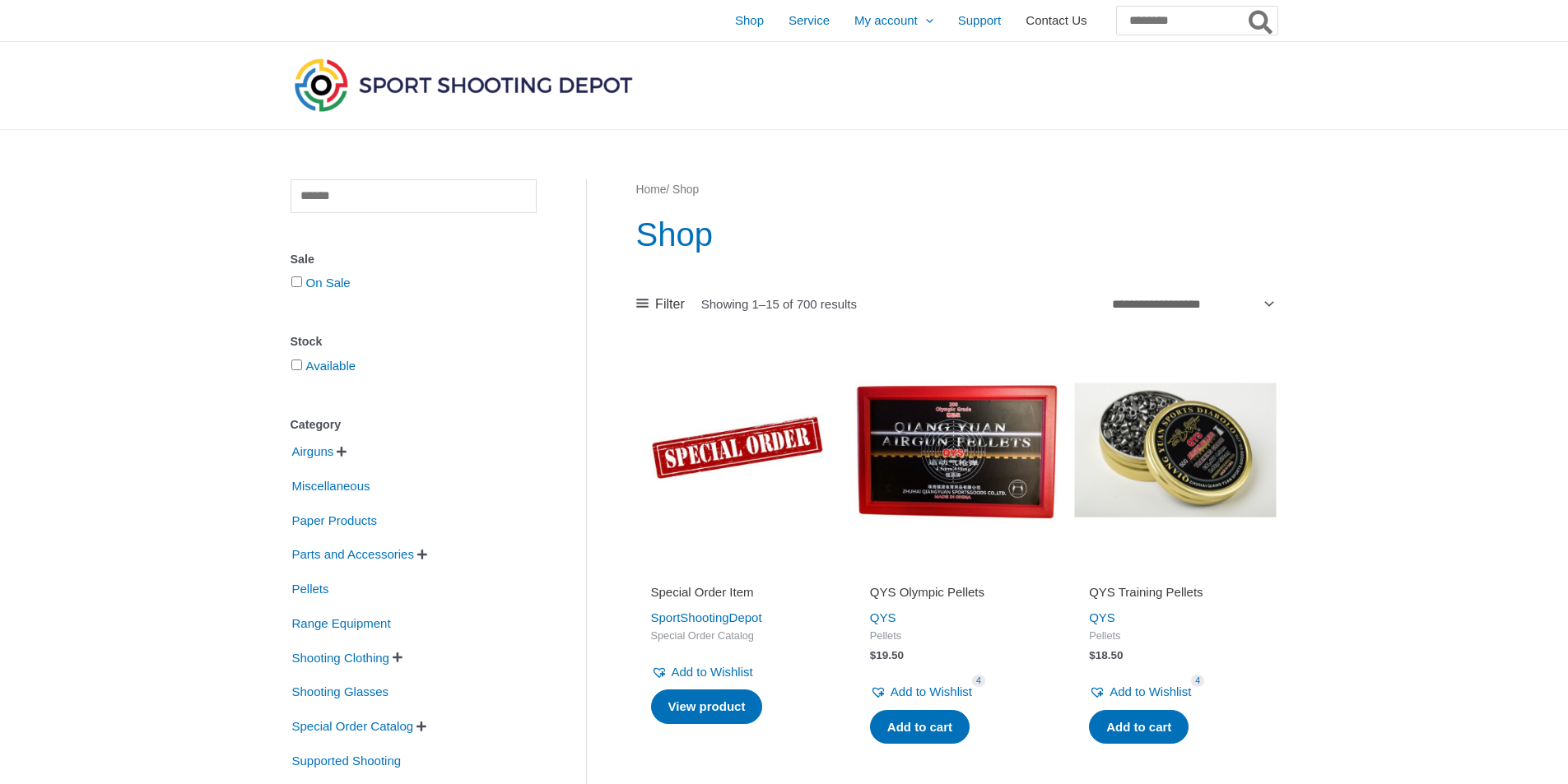
click at [1025, 19] on span "Contact Us" at bounding box center [1055, 21] width 61 height 41
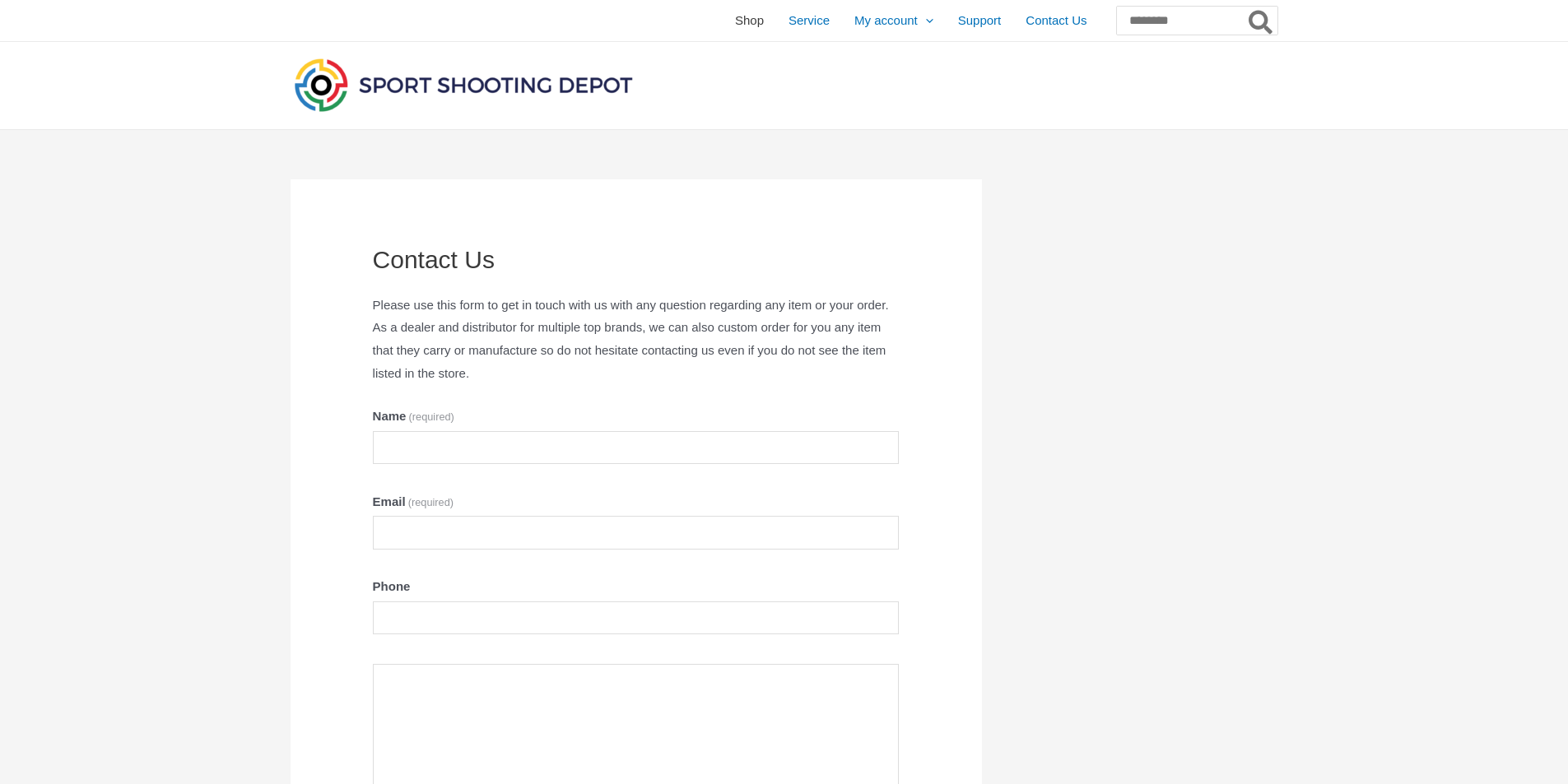
click at [735, 26] on span "Shop" at bounding box center [750, 21] width 29 height 41
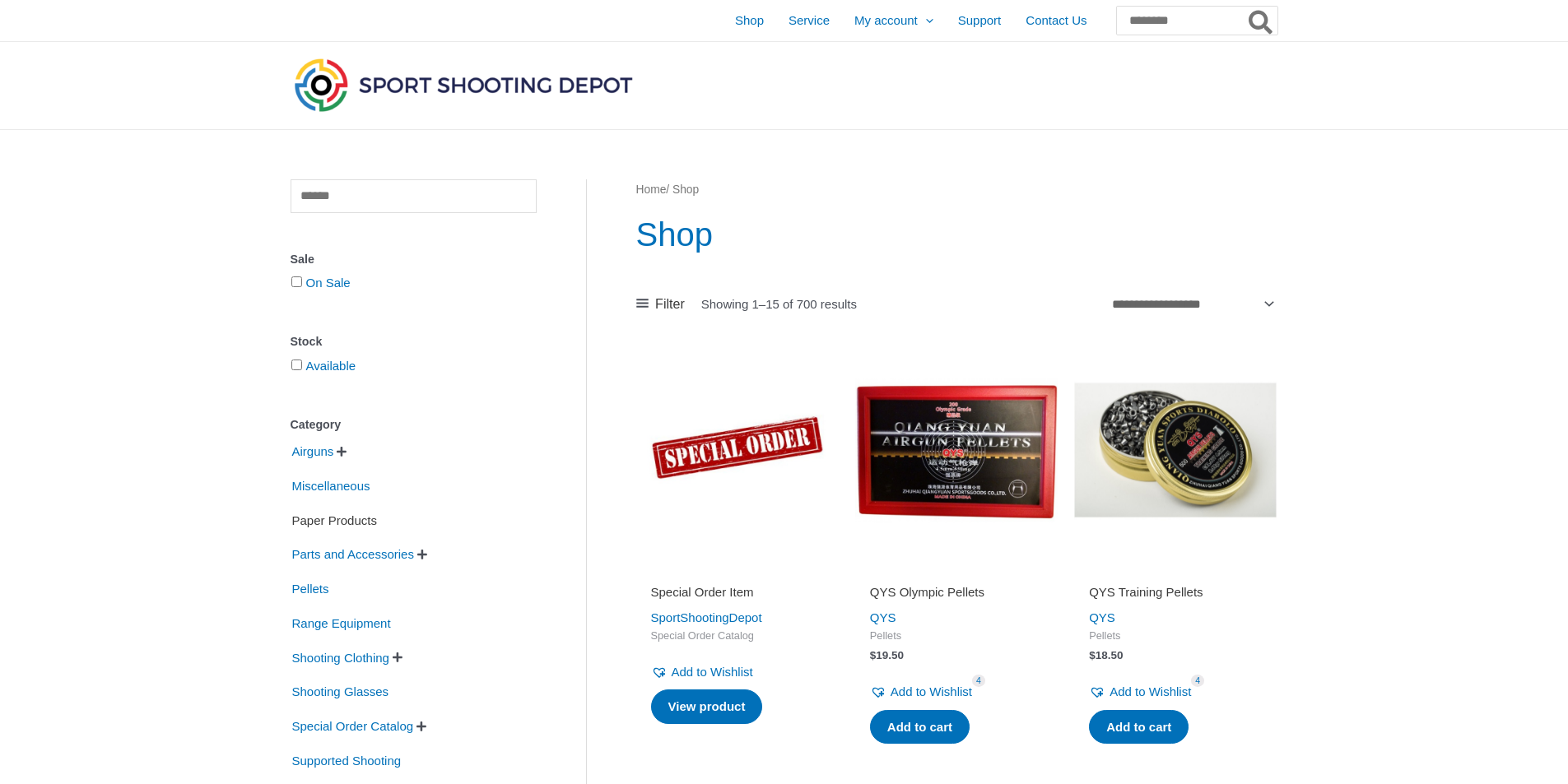
click at [316, 523] on span "Paper Products" at bounding box center [335, 520] width 88 height 28
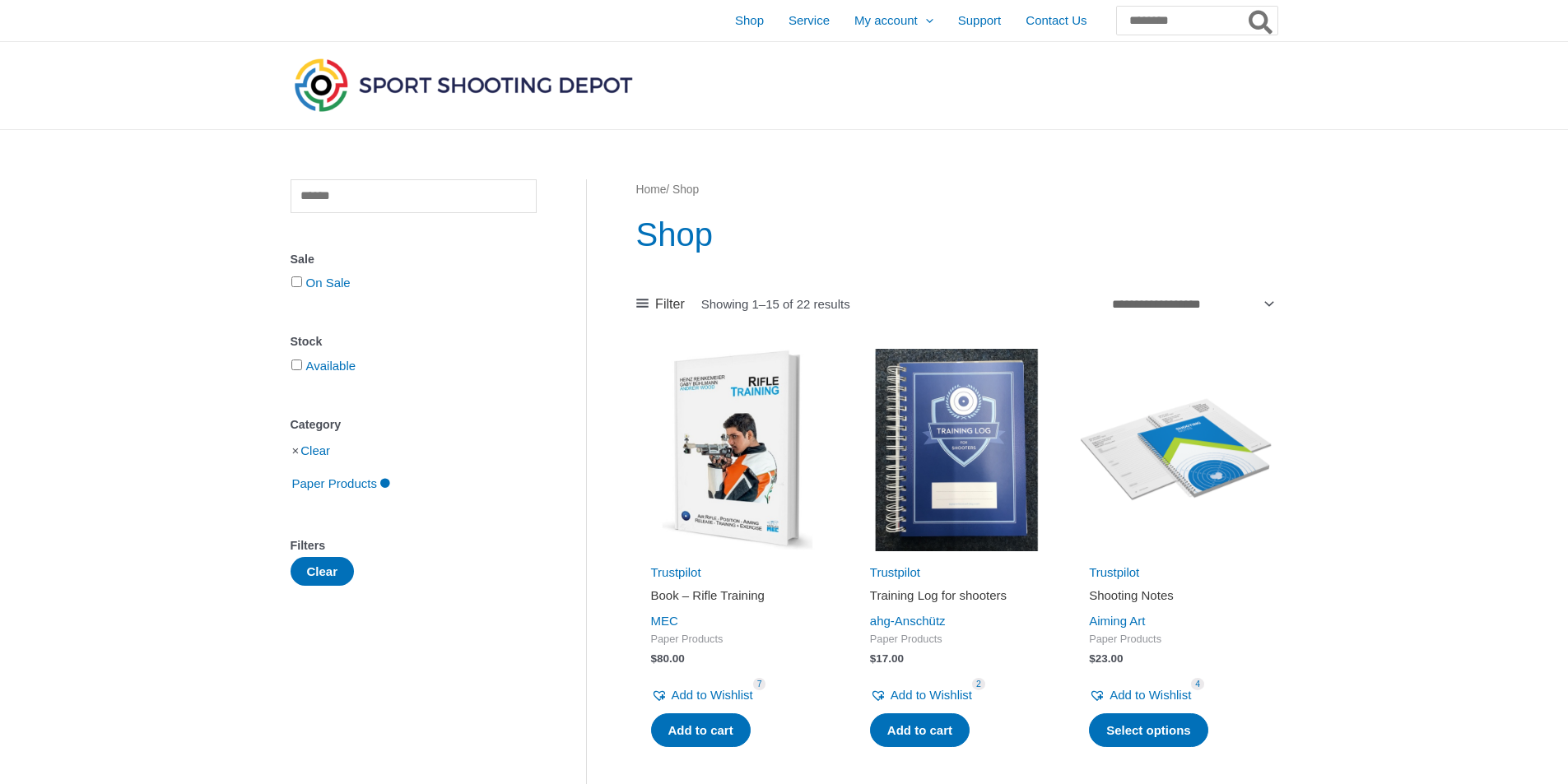
click at [706, 447] on img at bounding box center [737, 449] width 202 height 202
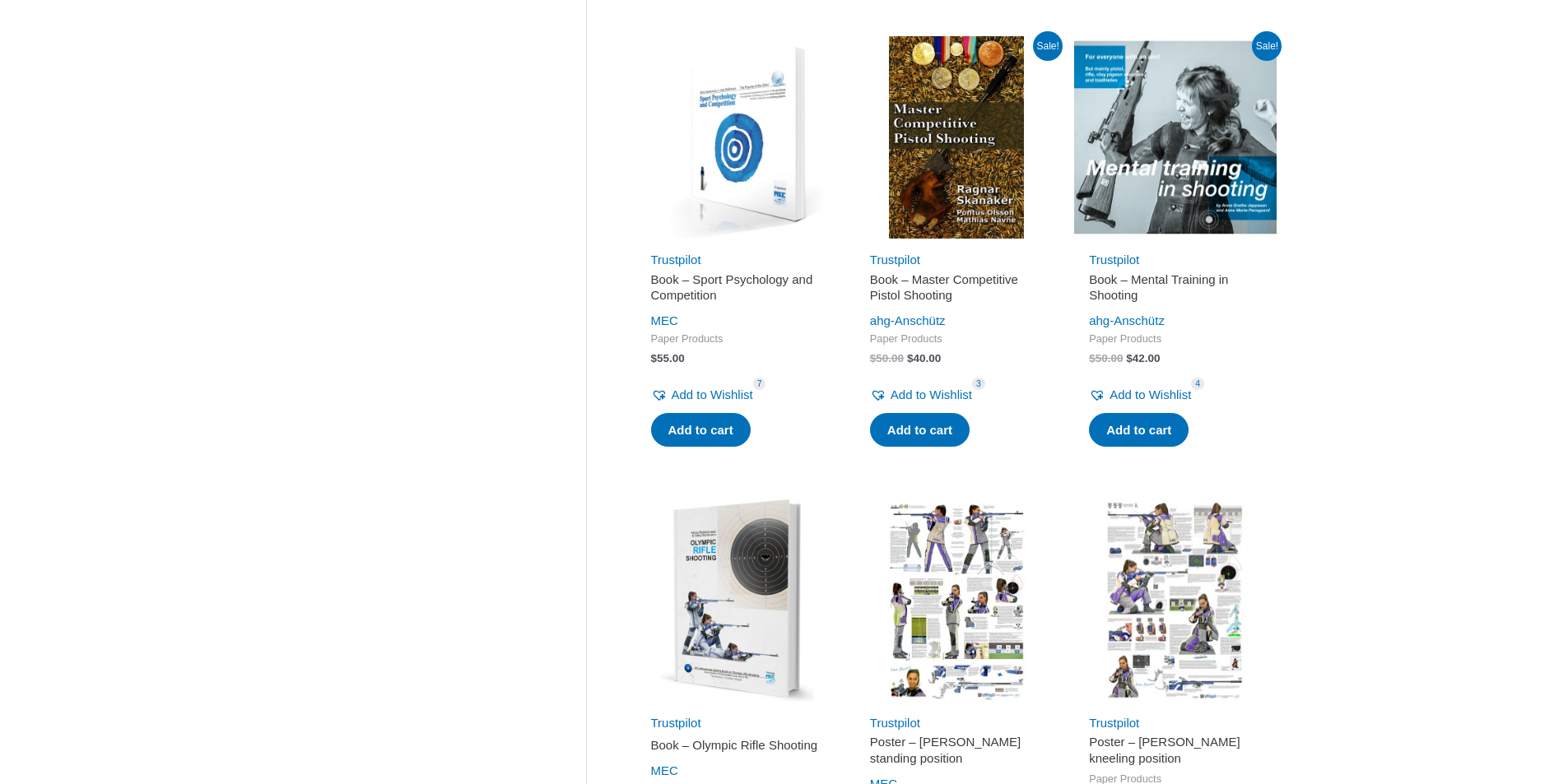
scroll to position [1482, 0]
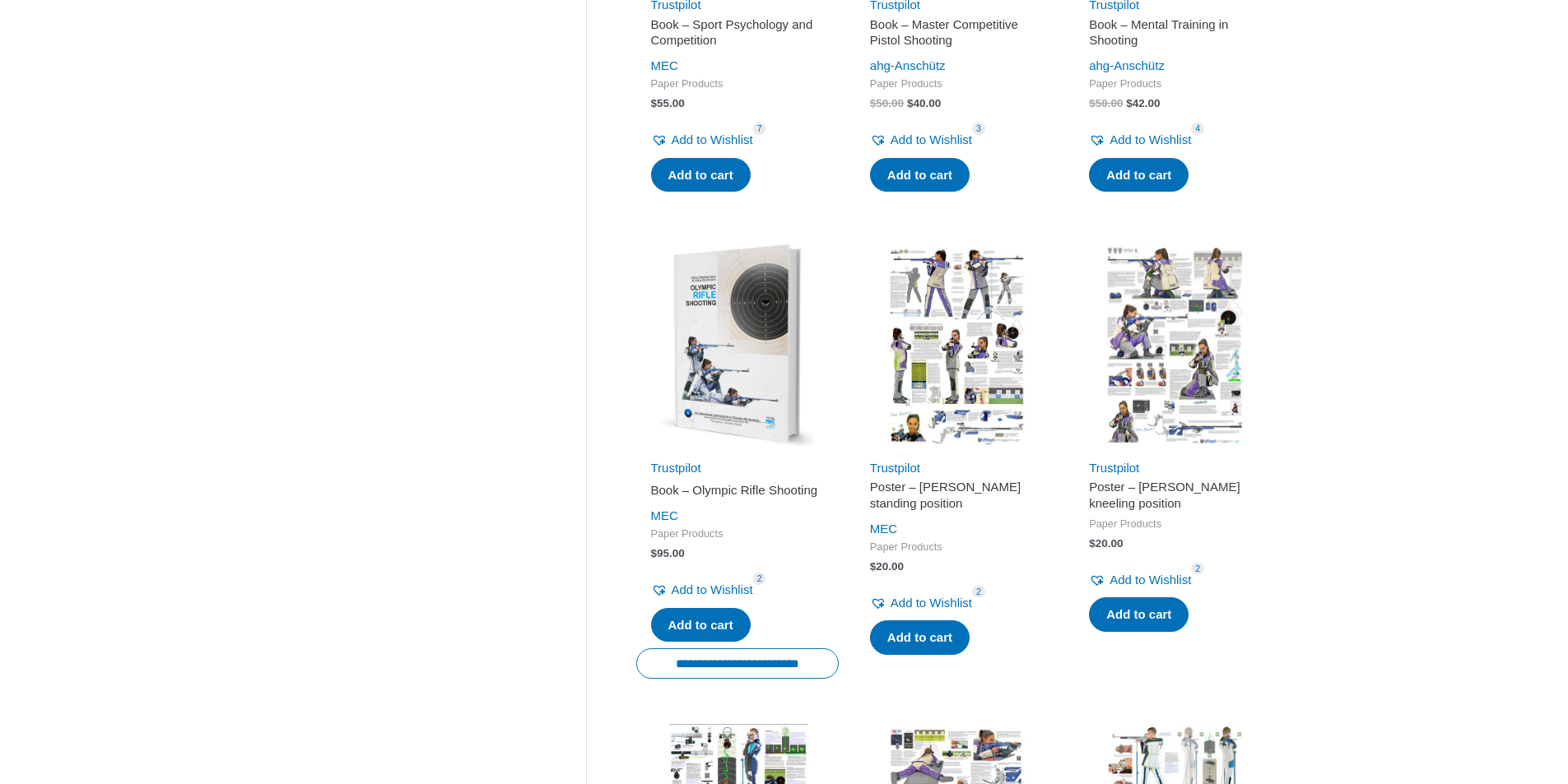
click at [709, 377] on img at bounding box center [737, 345] width 202 height 202
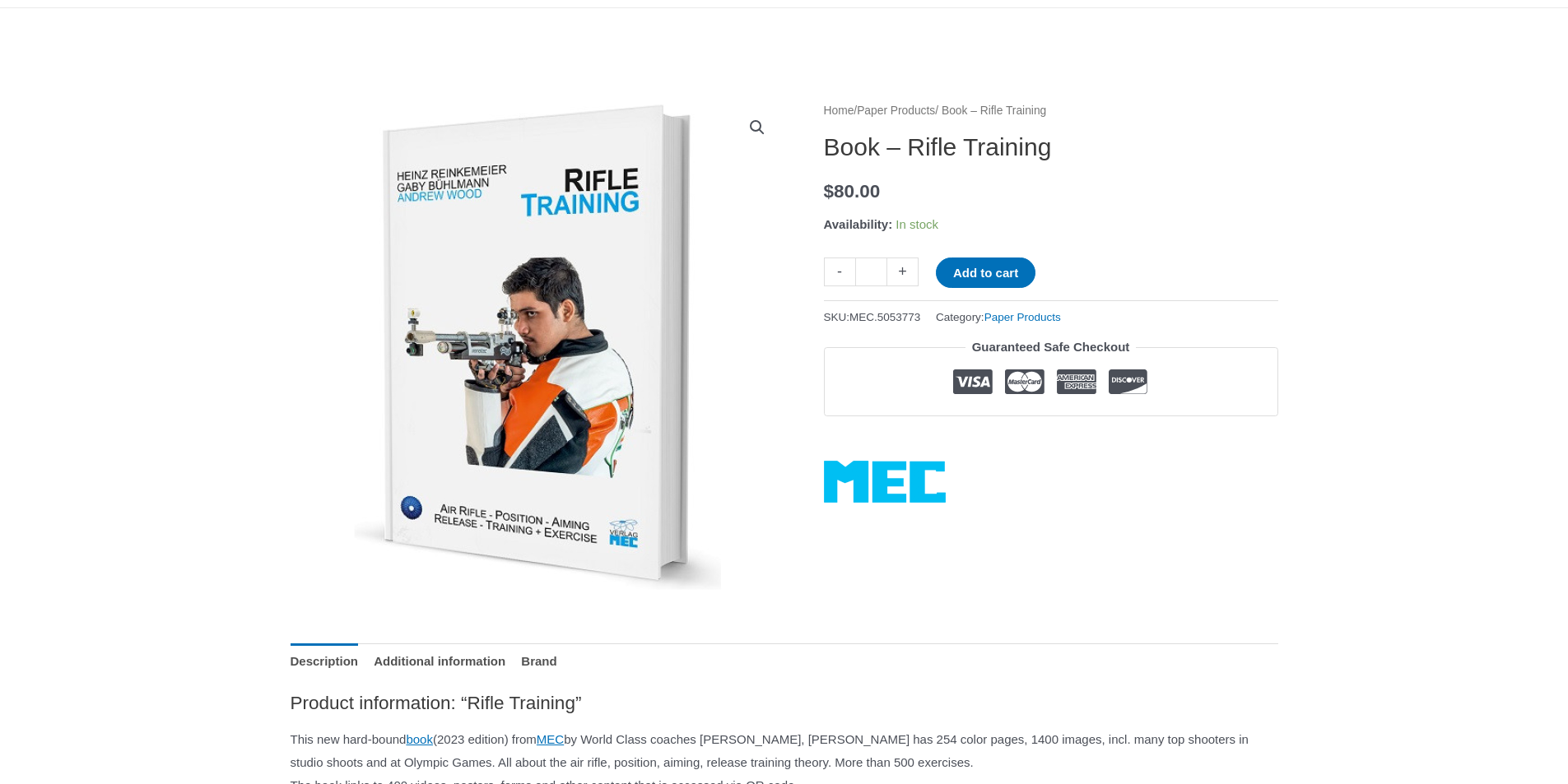
scroll to position [82, 0]
